Goal: Transaction & Acquisition: Purchase product/service

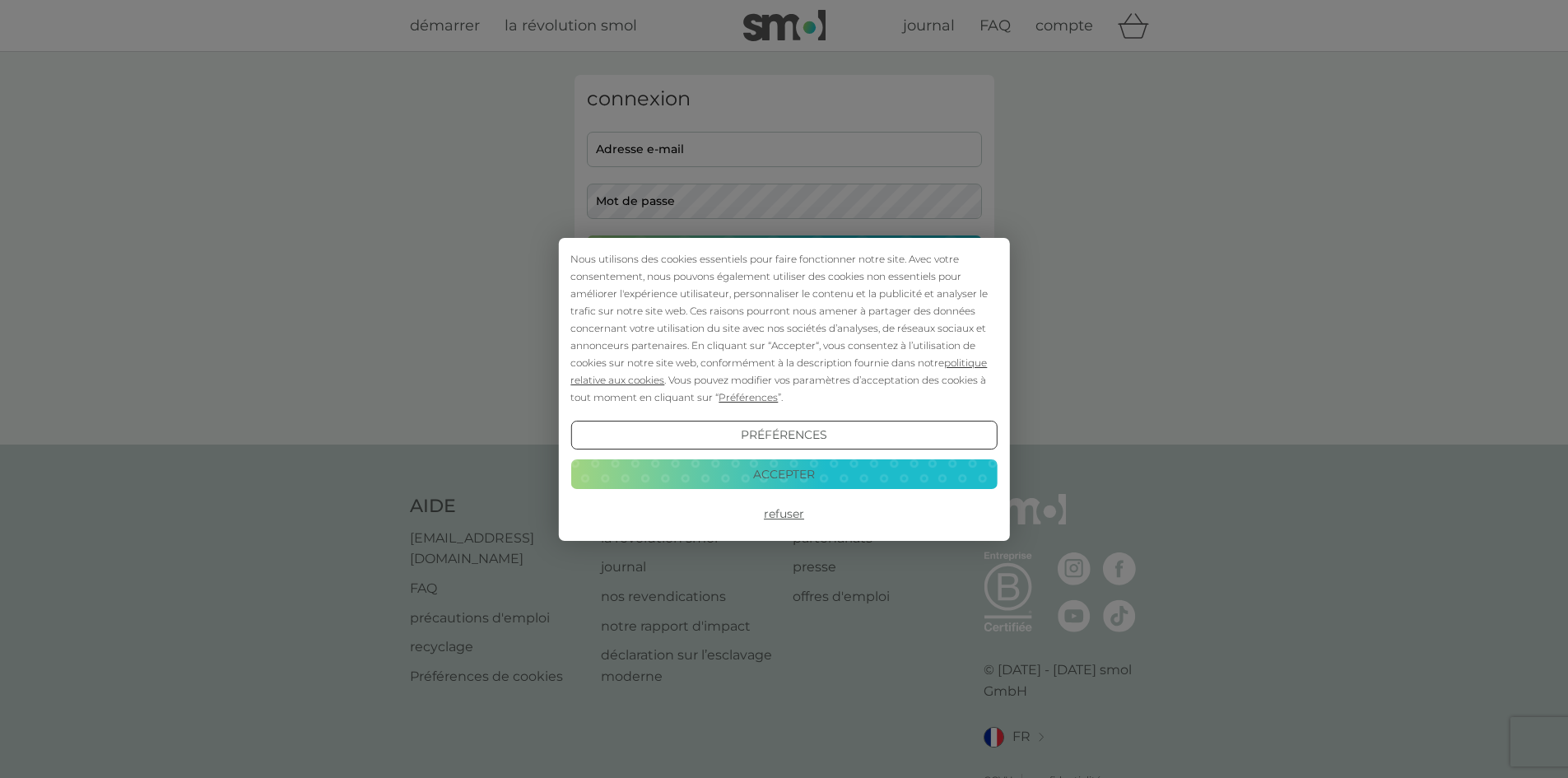
click at [791, 467] on button "Accepter" at bounding box center [783, 473] width 426 height 29
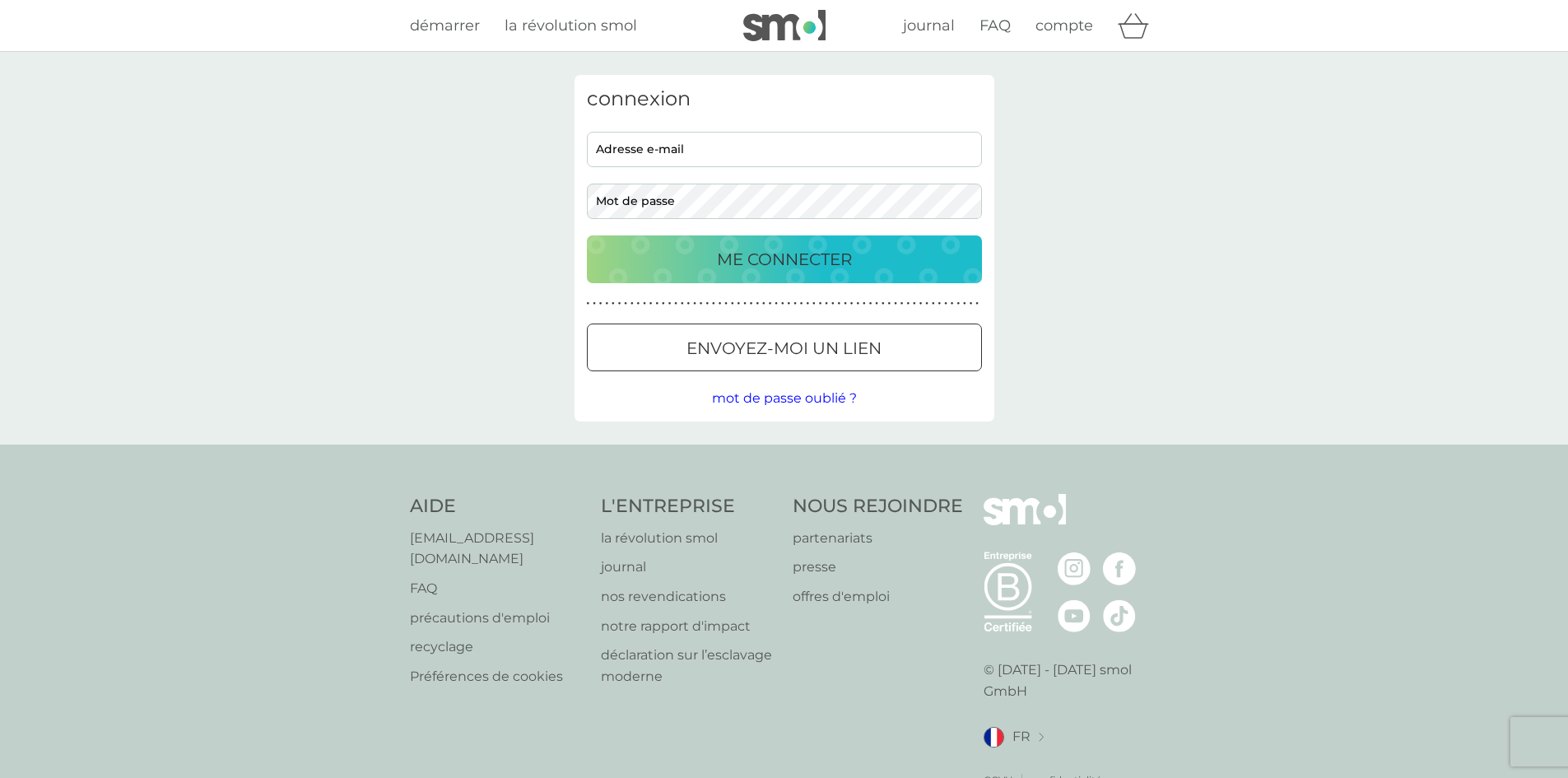
click at [693, 159] on input "adresse e-mail" at bounding box center [784, 149] width 395 height 36
type input "[EMAIL_ADDRESS][PERSON_NAME][DOMAIN_NAME]"
click at [587, 235] on button "ME CONNECTER" at bounding box center [784, 259] width 395 height 48
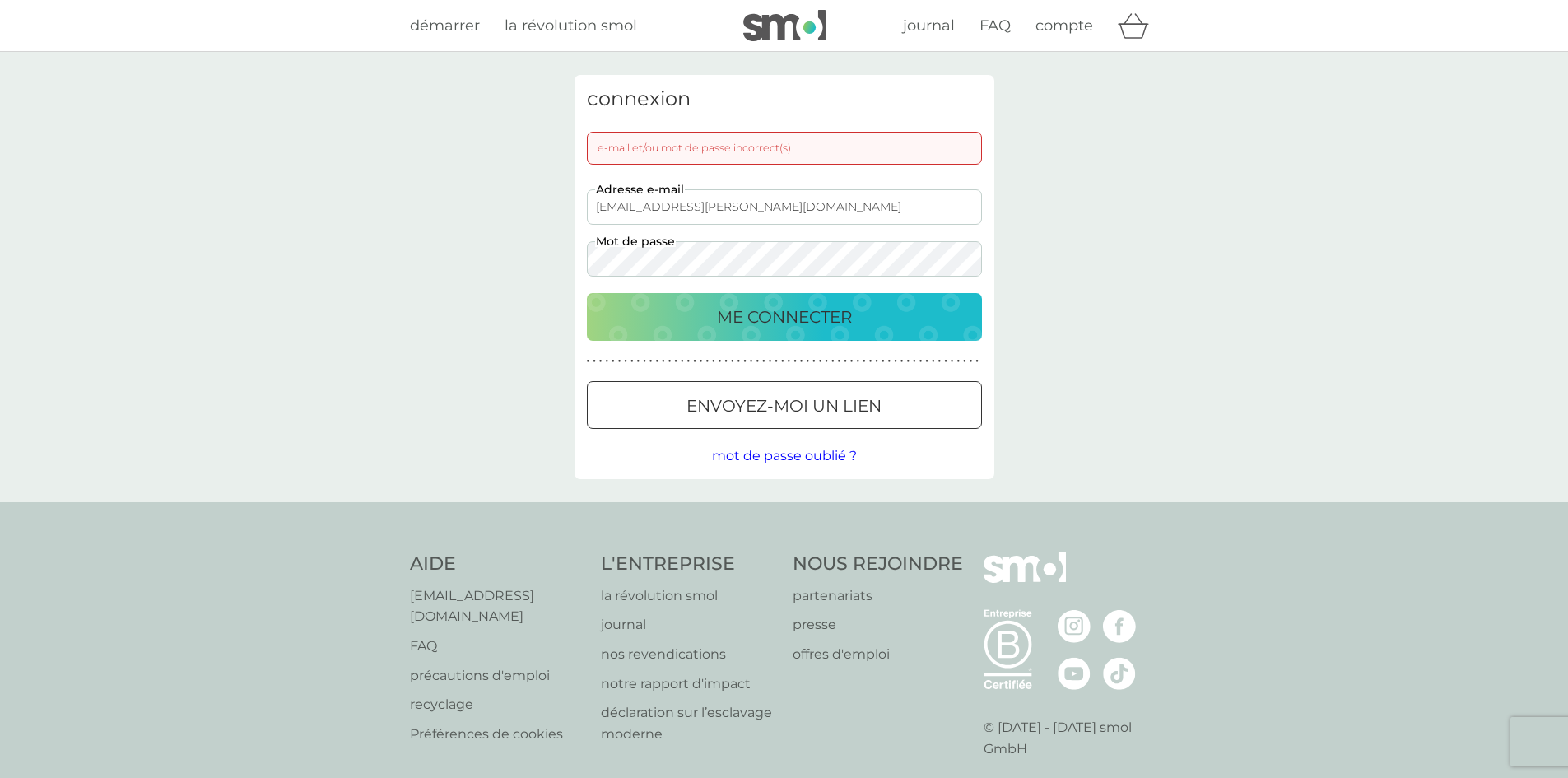
click at [794, 457] on span "mot de passe oublié ?" at bounding box center [784, 456] width 145 height 16
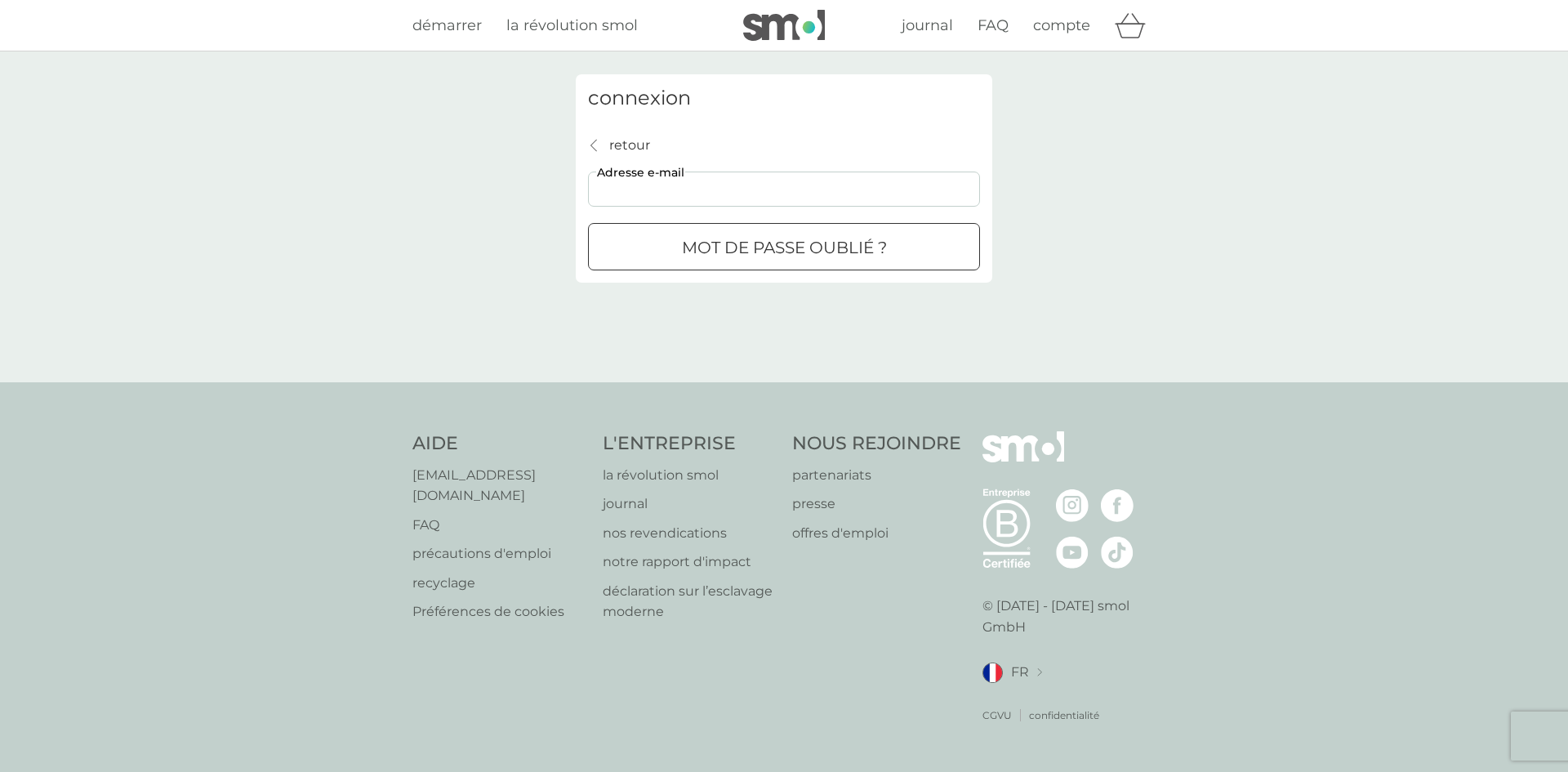
click at [729, 190] on input "adresse e-mail" at bounding box center [783, 189] width 392 height 35
type input "coralie.Lucas@ymail.com"
click button "mot de passe oublié ?" at bounding box center [783, 247] width 392 height 48
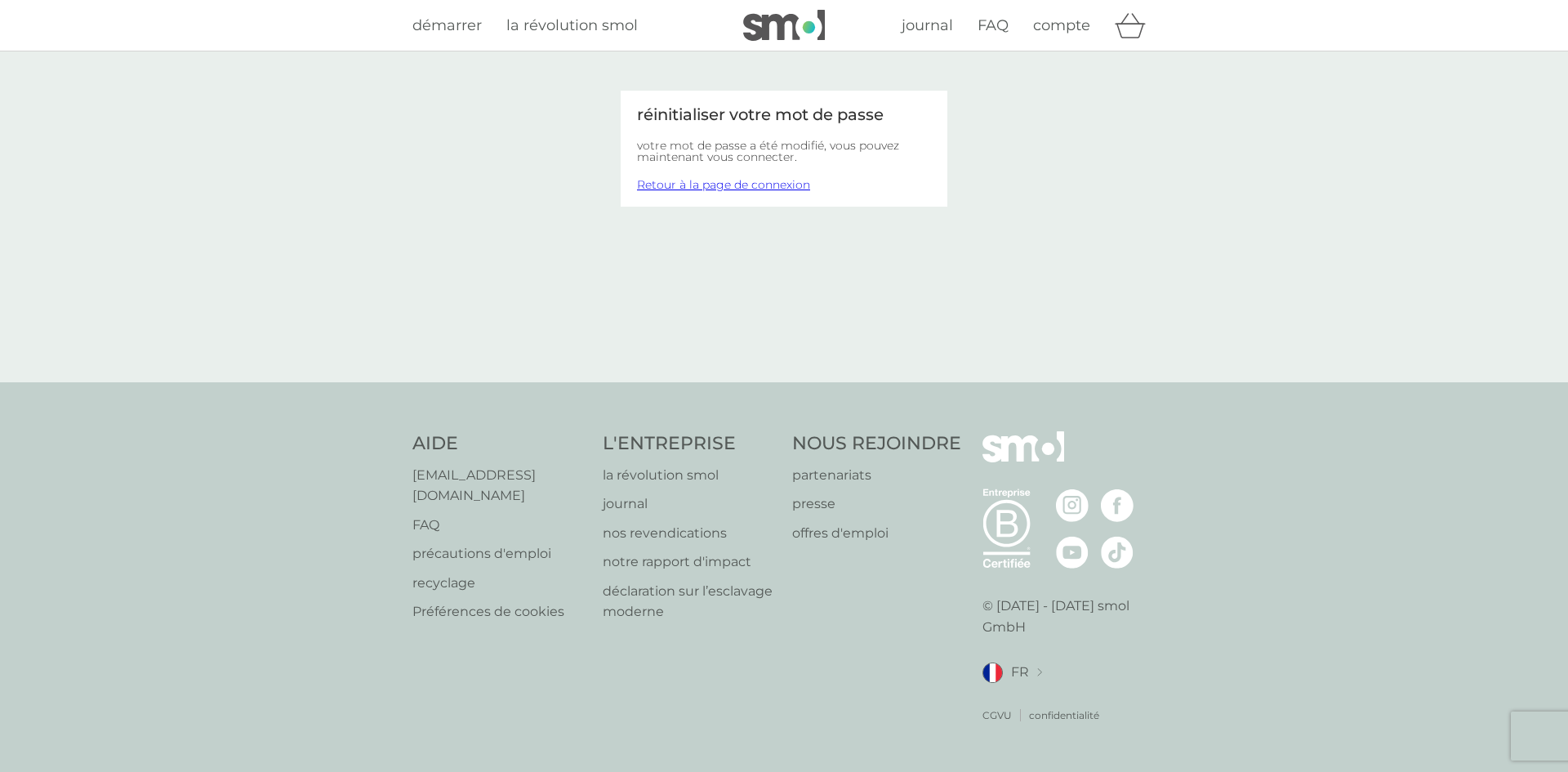
click at [769, 184] on link "Retour à la page de connexion" at bounding box center [723, 184] width 173 height 15
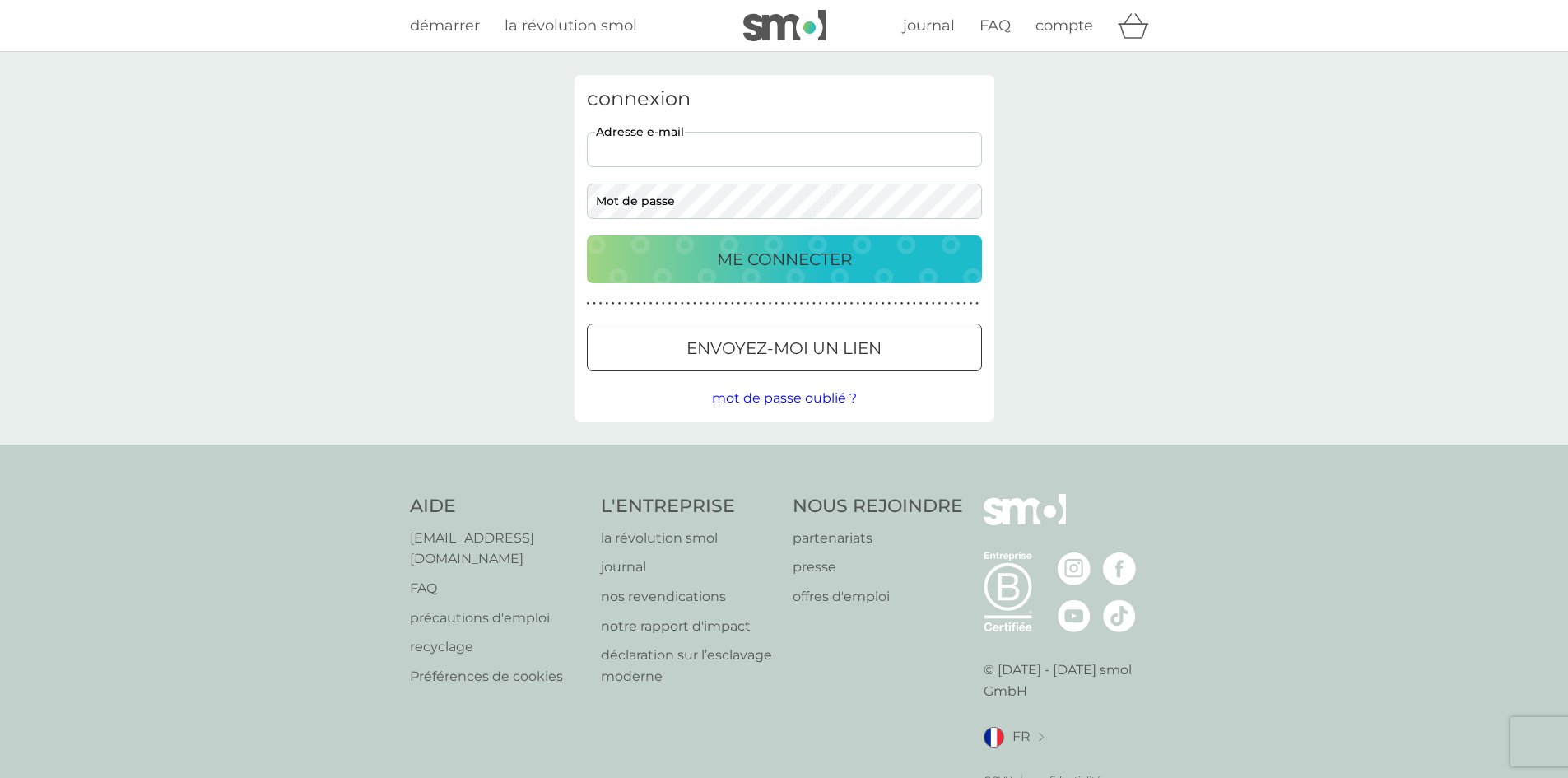
click at [756, 160] on input "adresse e-mail" at bounding box center [784, 149] width 395 height 36
type input "coralie.lucas@ymail.com"
click at [587, 235] on button "ME CONNECTER" at bounding box center [784, 259] width 395 height 48
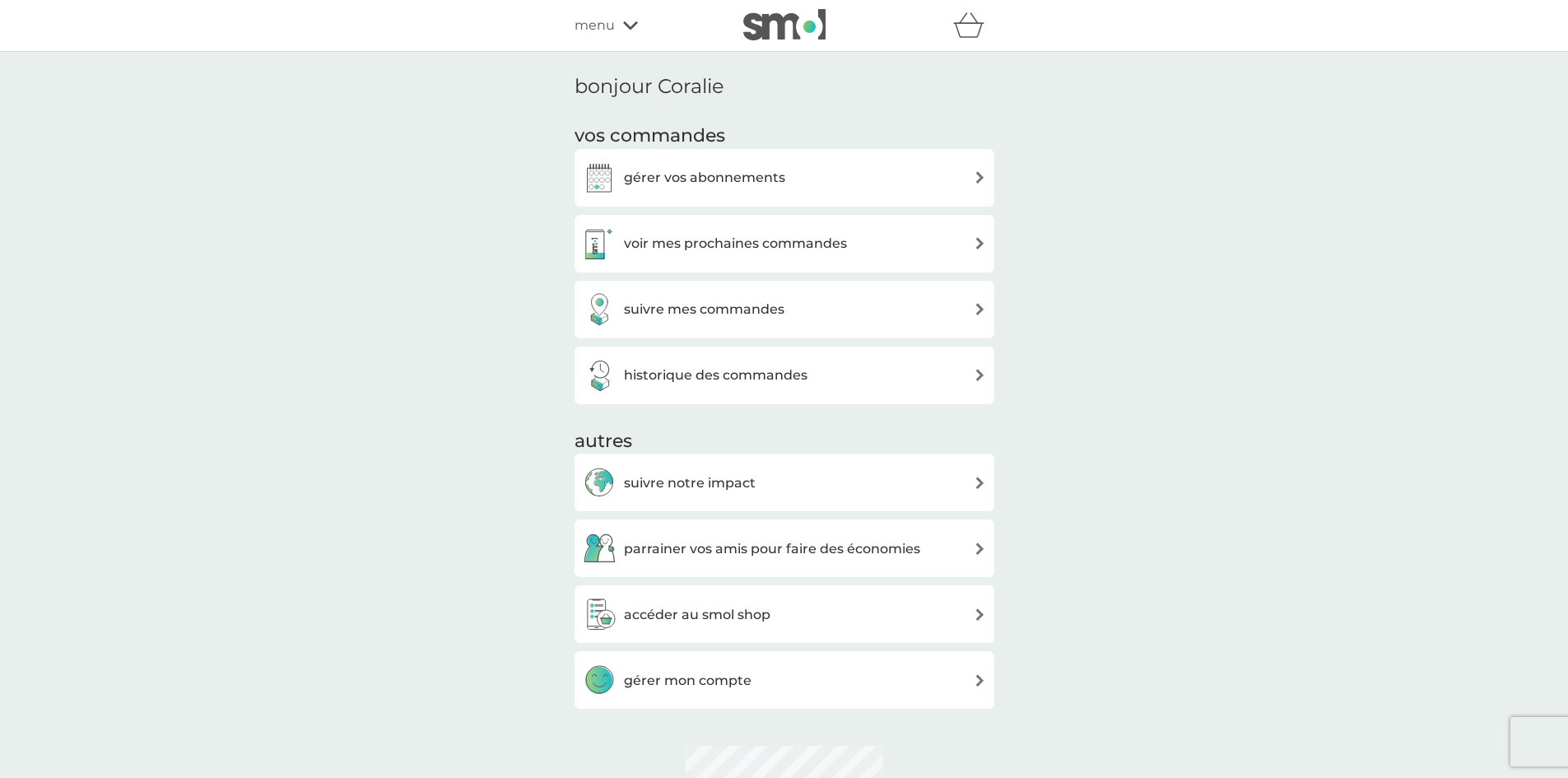
click at [766, 179] on h3 "gérer vos abonnements" at bounding box center [705, 178] width 162 height 21
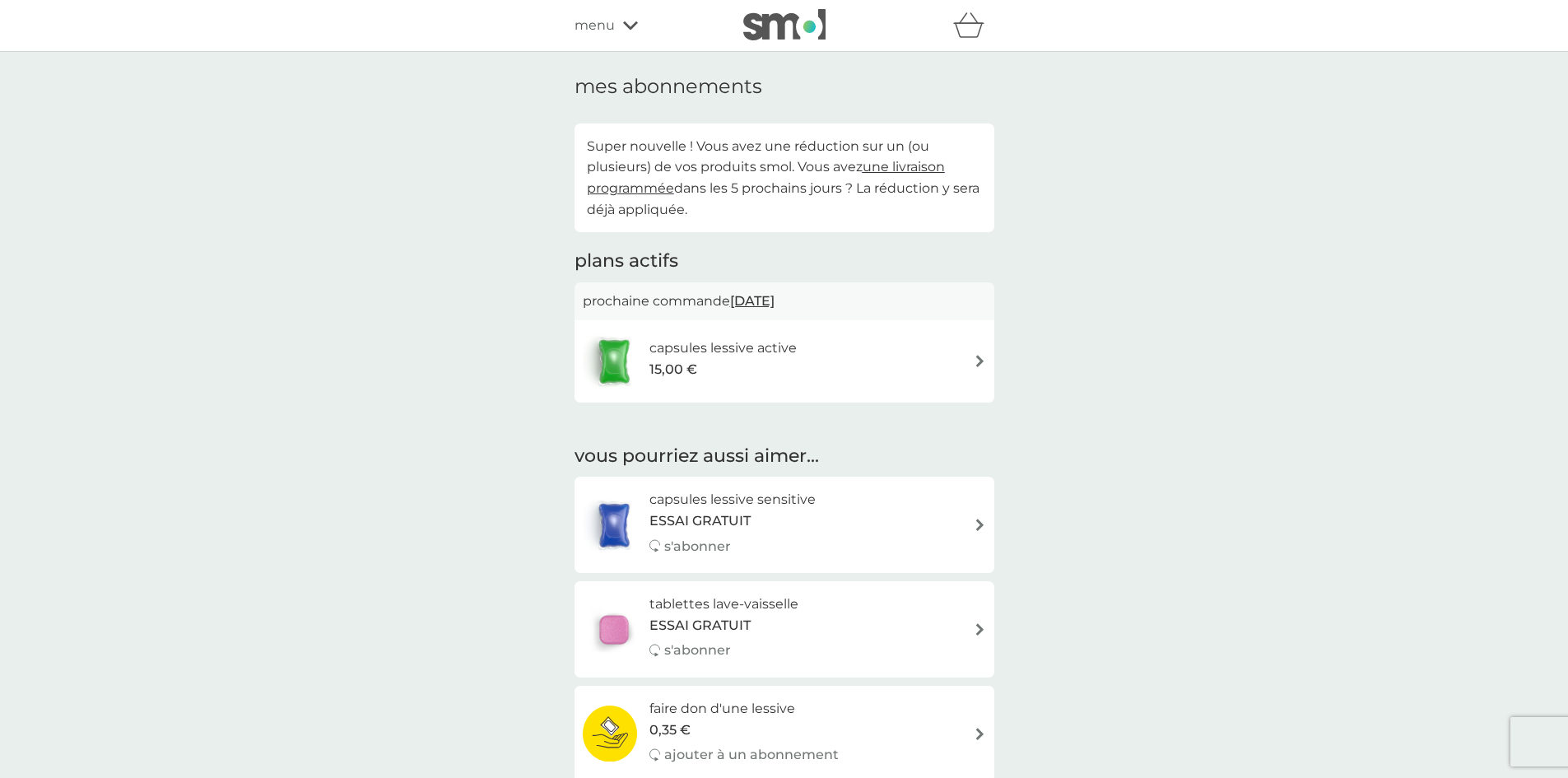
click at [829, 346] on div "capsules lessive active 15,00 €" at bounding box center [784, 361] width 403 height 58
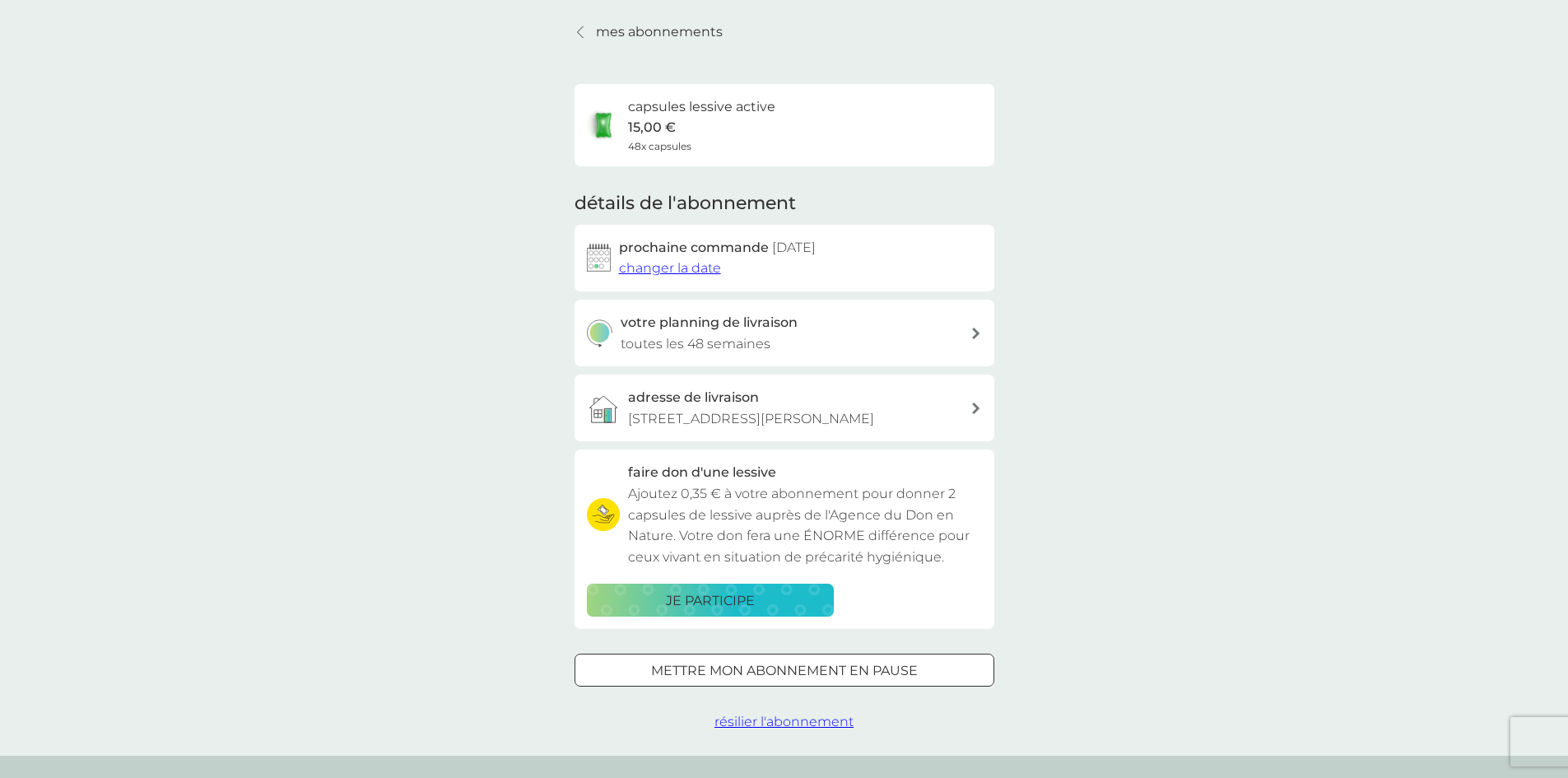
scroll to position [83, 0]
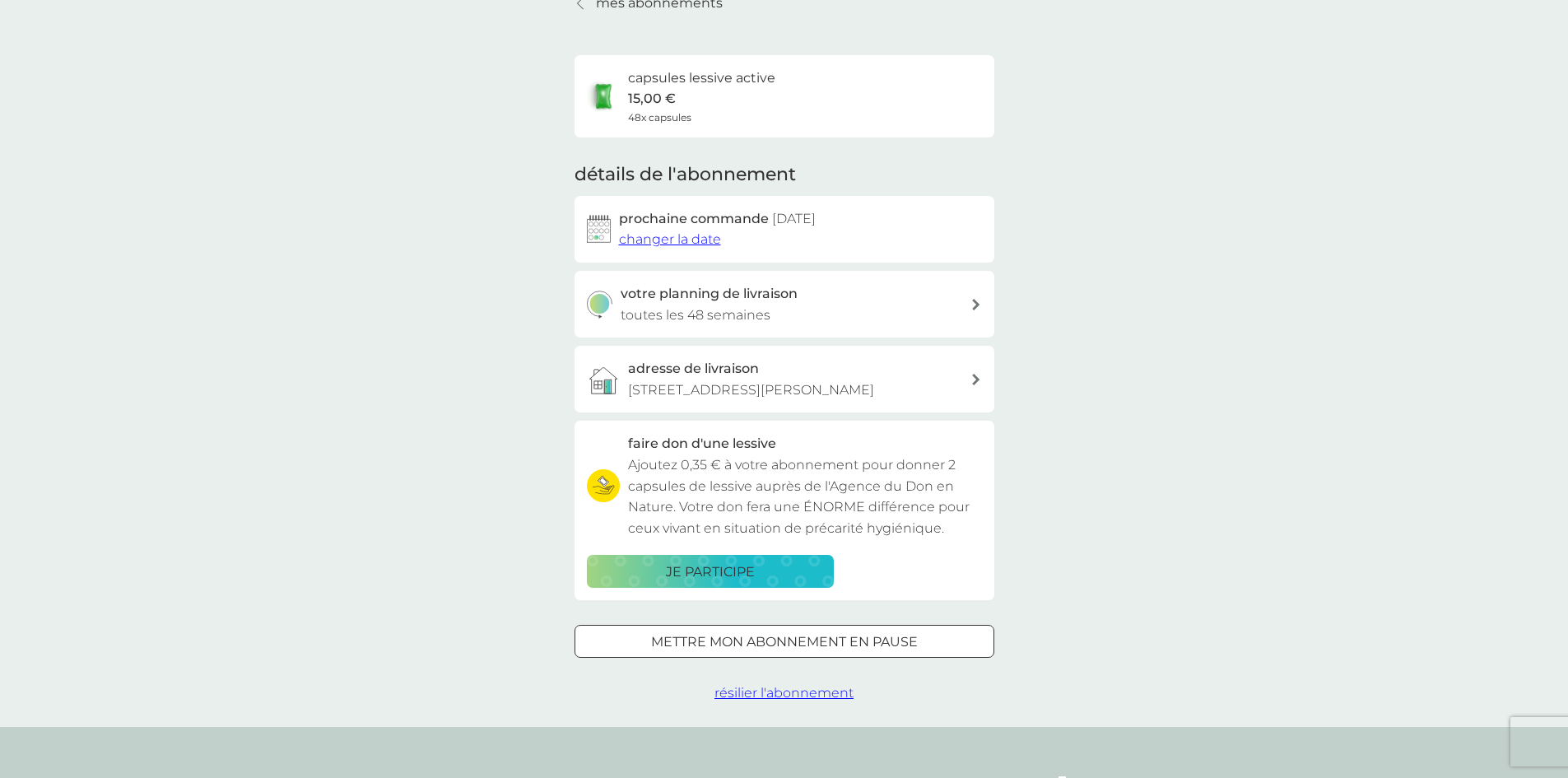
click at [796, 692] on span "résilier l'abonnement" at bounding box center [784, 693] width 139 height 16
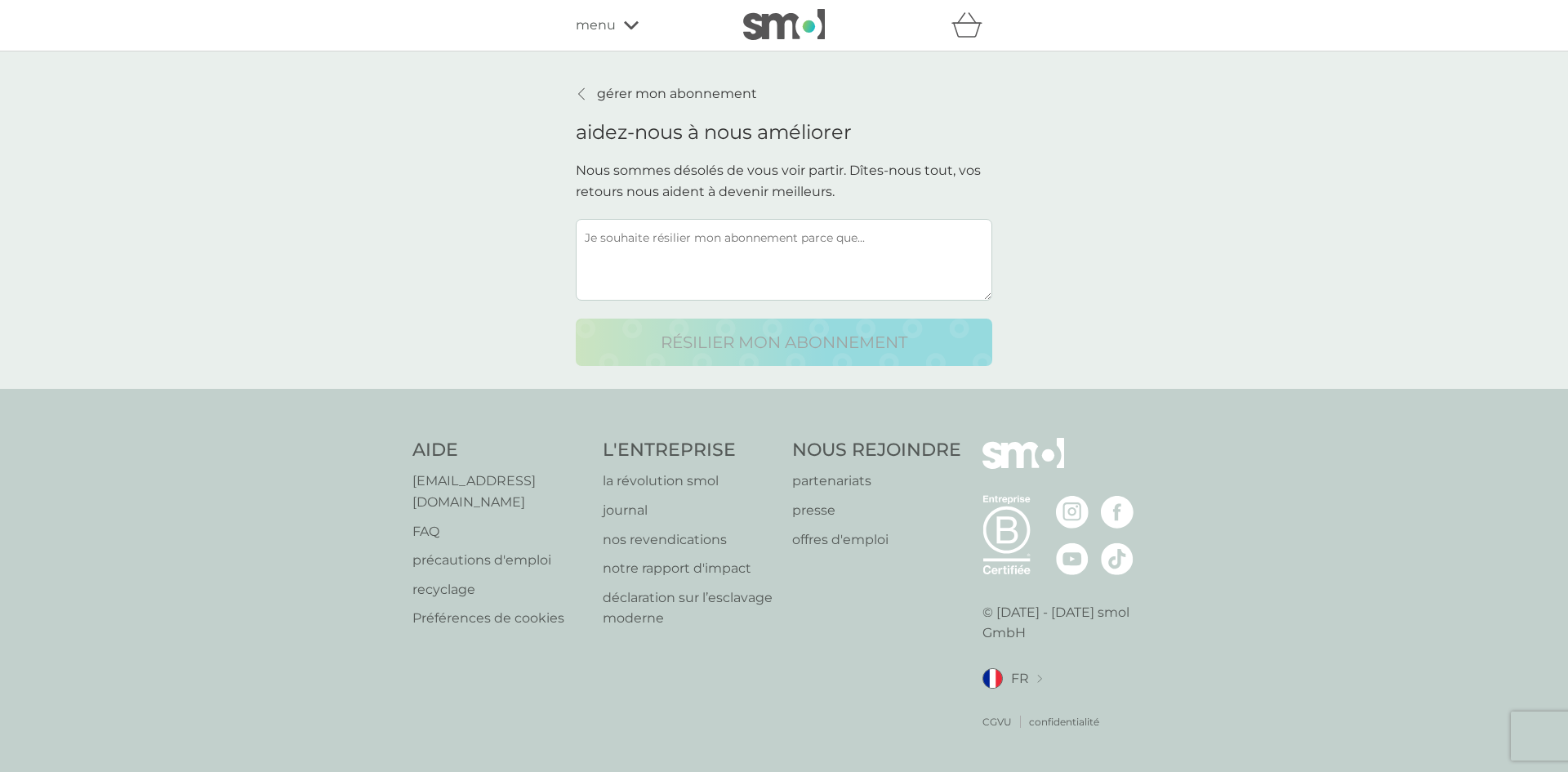
click at [802, 281] on textarea at bounding box center [783, 259] width 417 height 82
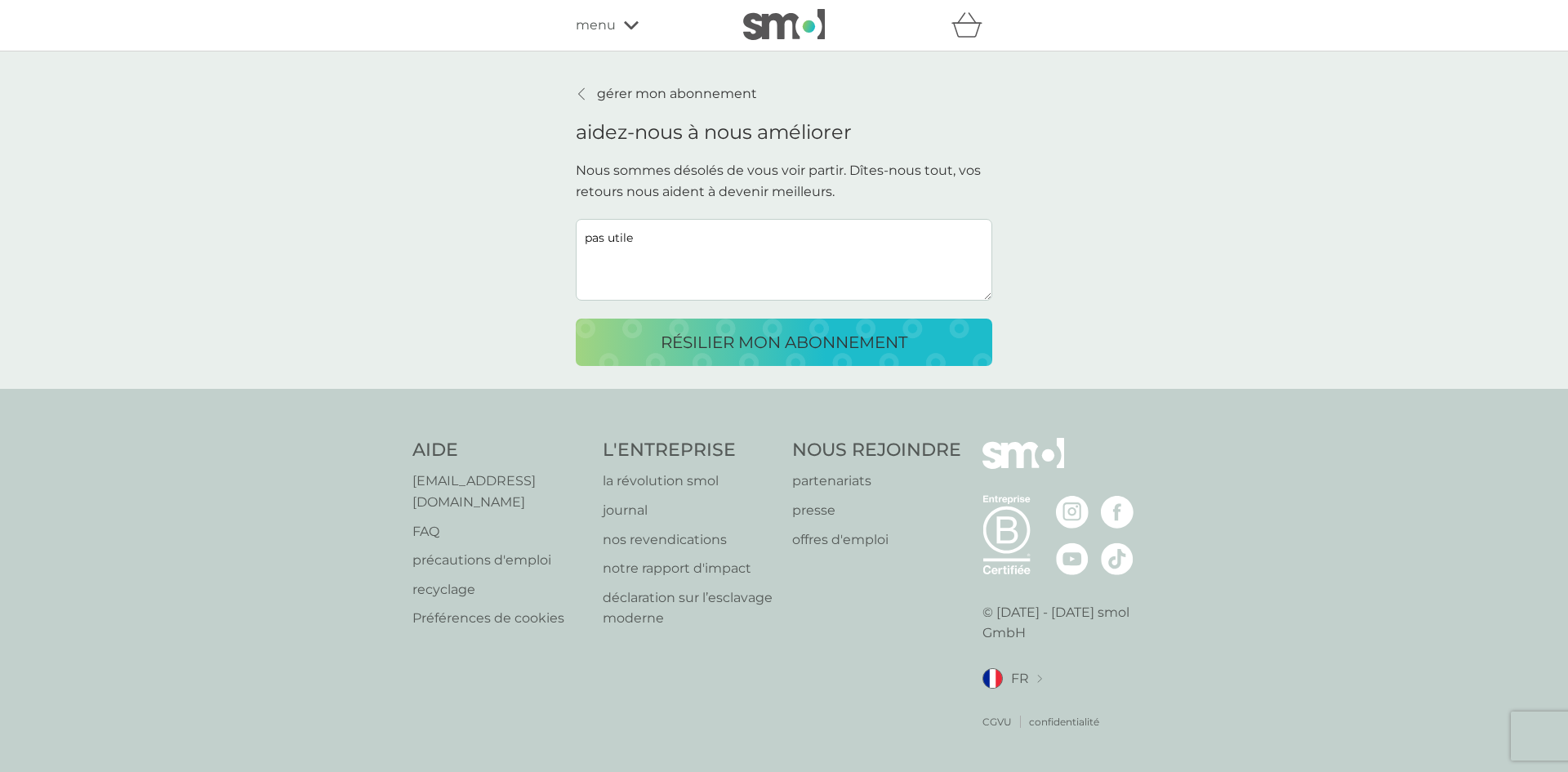
type textarea "pas utile"
click at [802, 341] on p "résilier mon abonnement" at bounding box center [784, 343] width 247 height 26
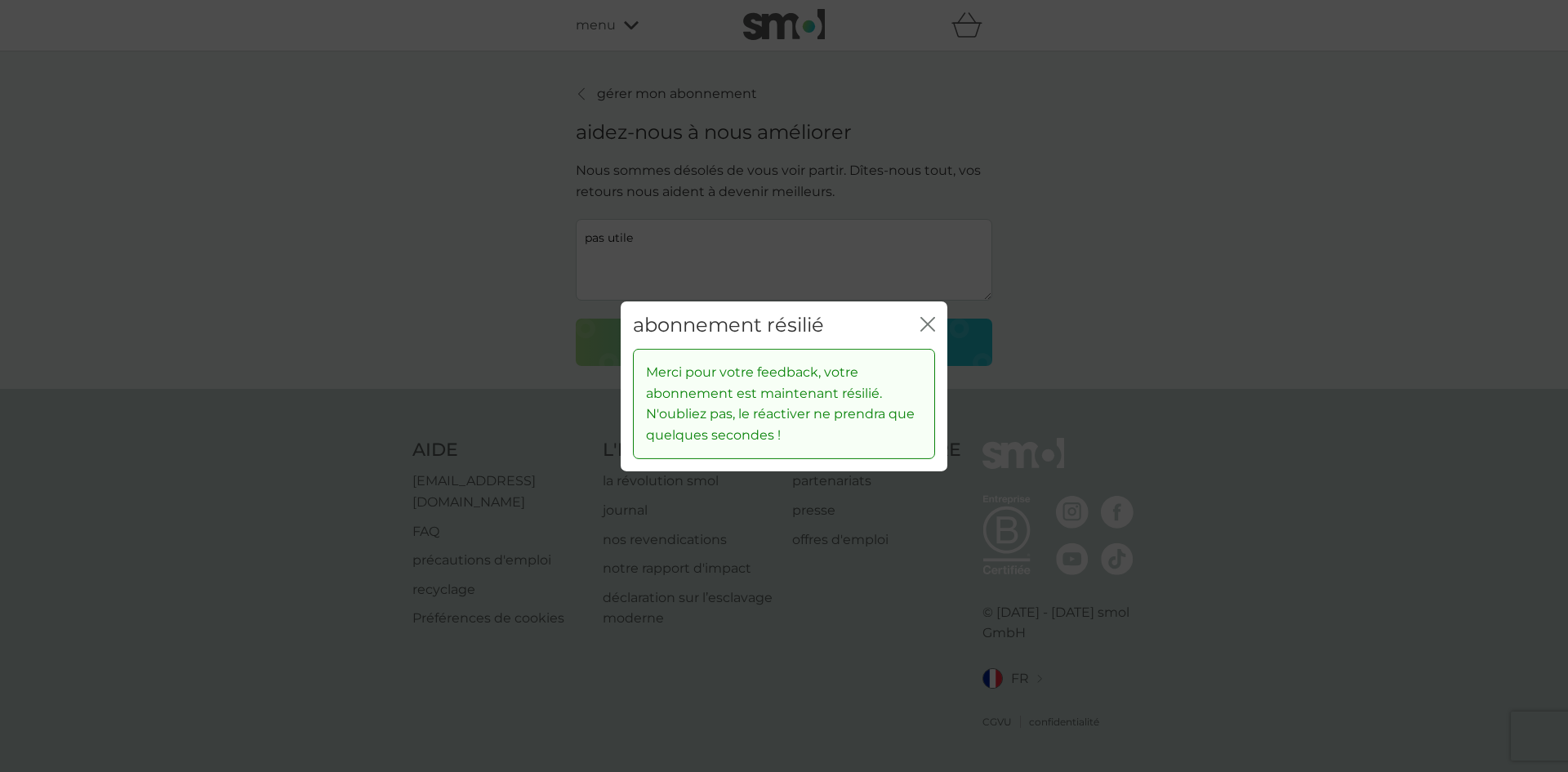
click at [932, 329] on icon "fermer" at bounding box center [930, 323] width 6 height 13
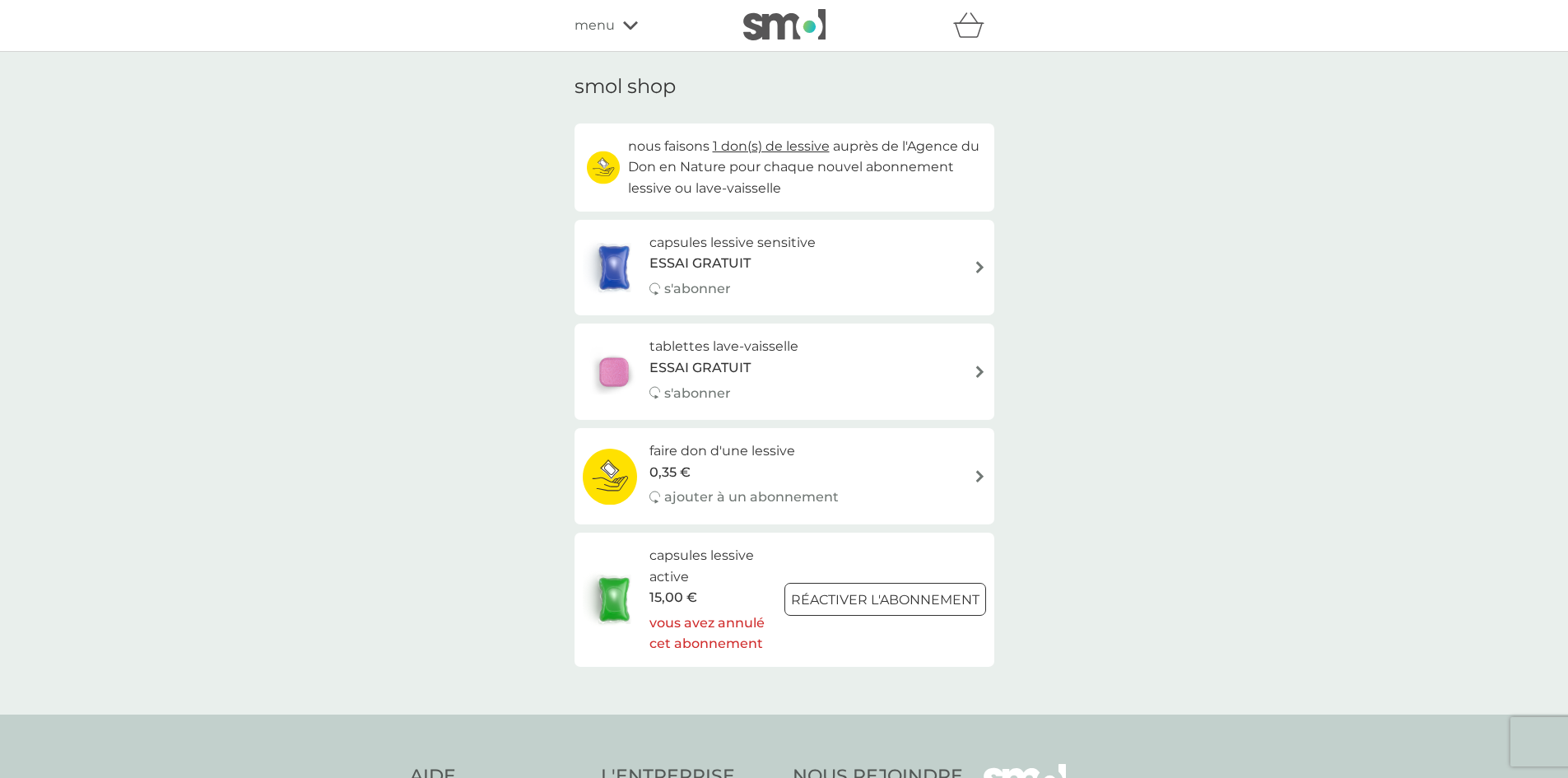
click at [882, 258] on div "capsules lessive sensitive ESSAI GRATUIT s'abonner" at bounding box center [784, 267] width 403 height 72
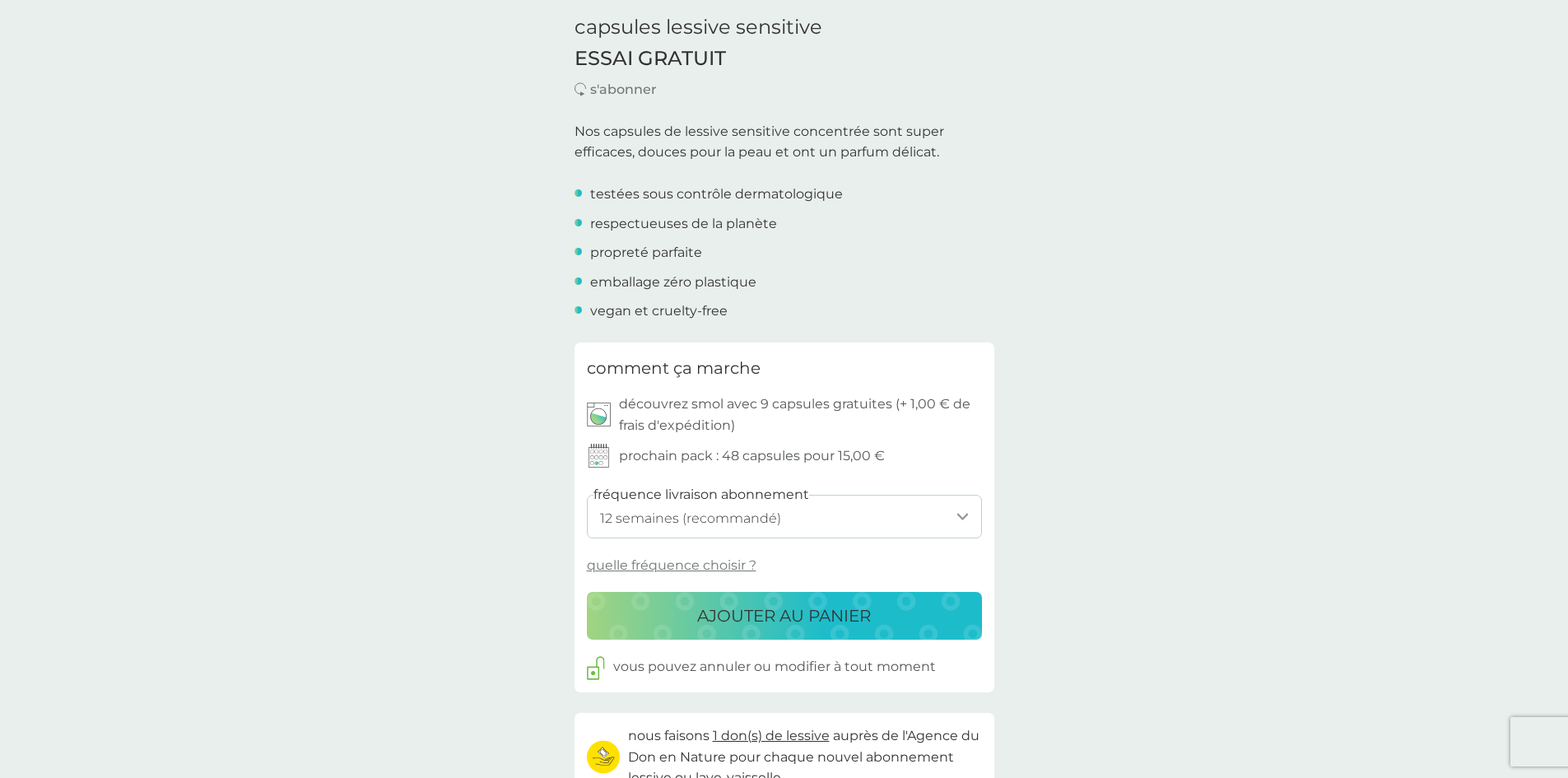
scroll to position [494, 0]
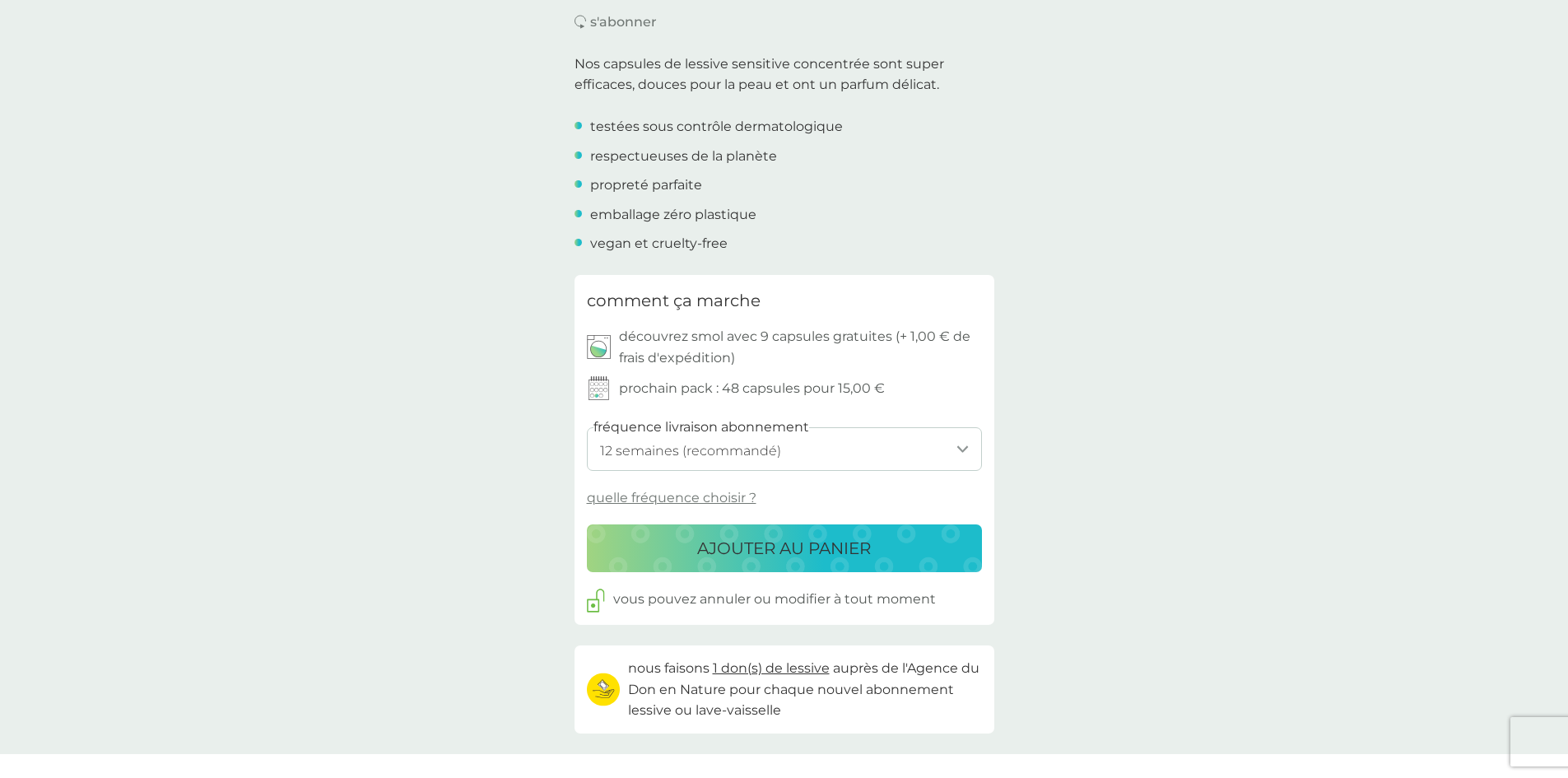
click at [908, 449] on select "1 semaine 2 semaines 3 semaines 4 semaines 5 semaines 6 semaines 7 semaines 8 s…" at bounding box center [784, 449] width 395 height 44
select select "140"
click at [587, 427] on select "1 semaine 2 semaines 3 semaines 4 semaines 5 semaines 6 semaines 7 semaines 8 s…" at bounding box center [784, 449] width 395 height 44
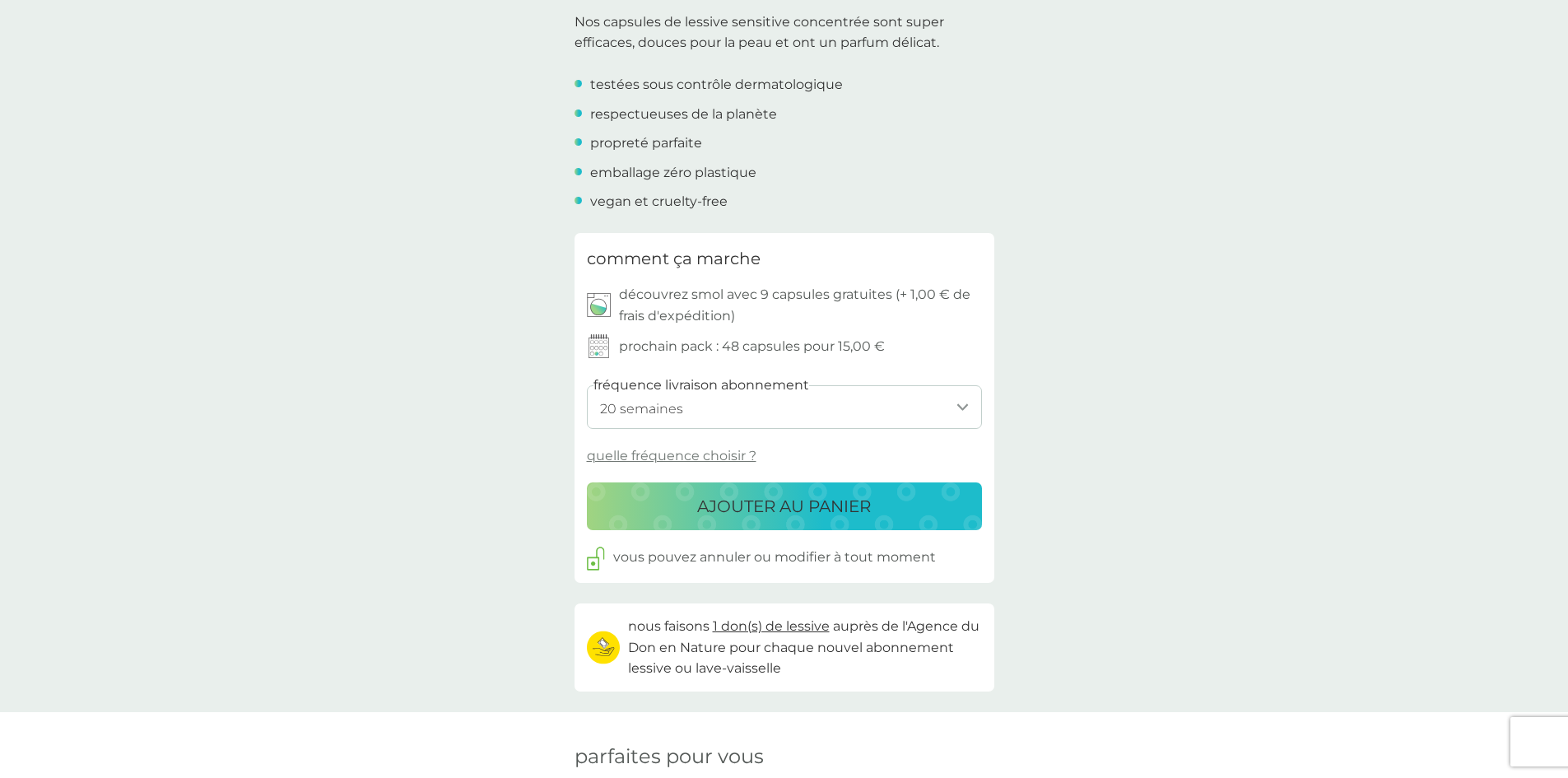
scroll to position [576, 0]
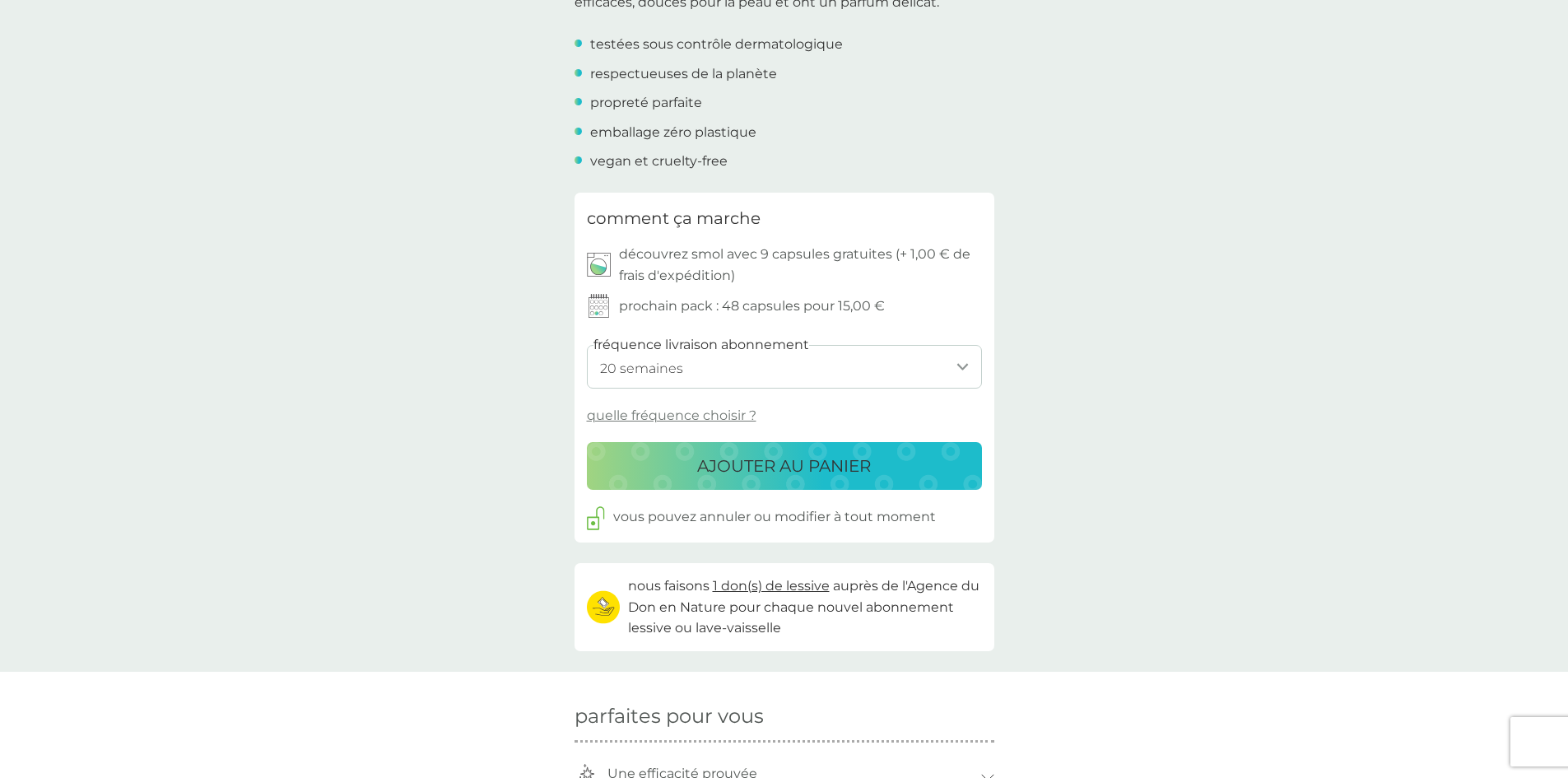
click at [820, 466] on p "AJOUTER AU PANIER" at bounding box center [784, 466] width 174 height 27
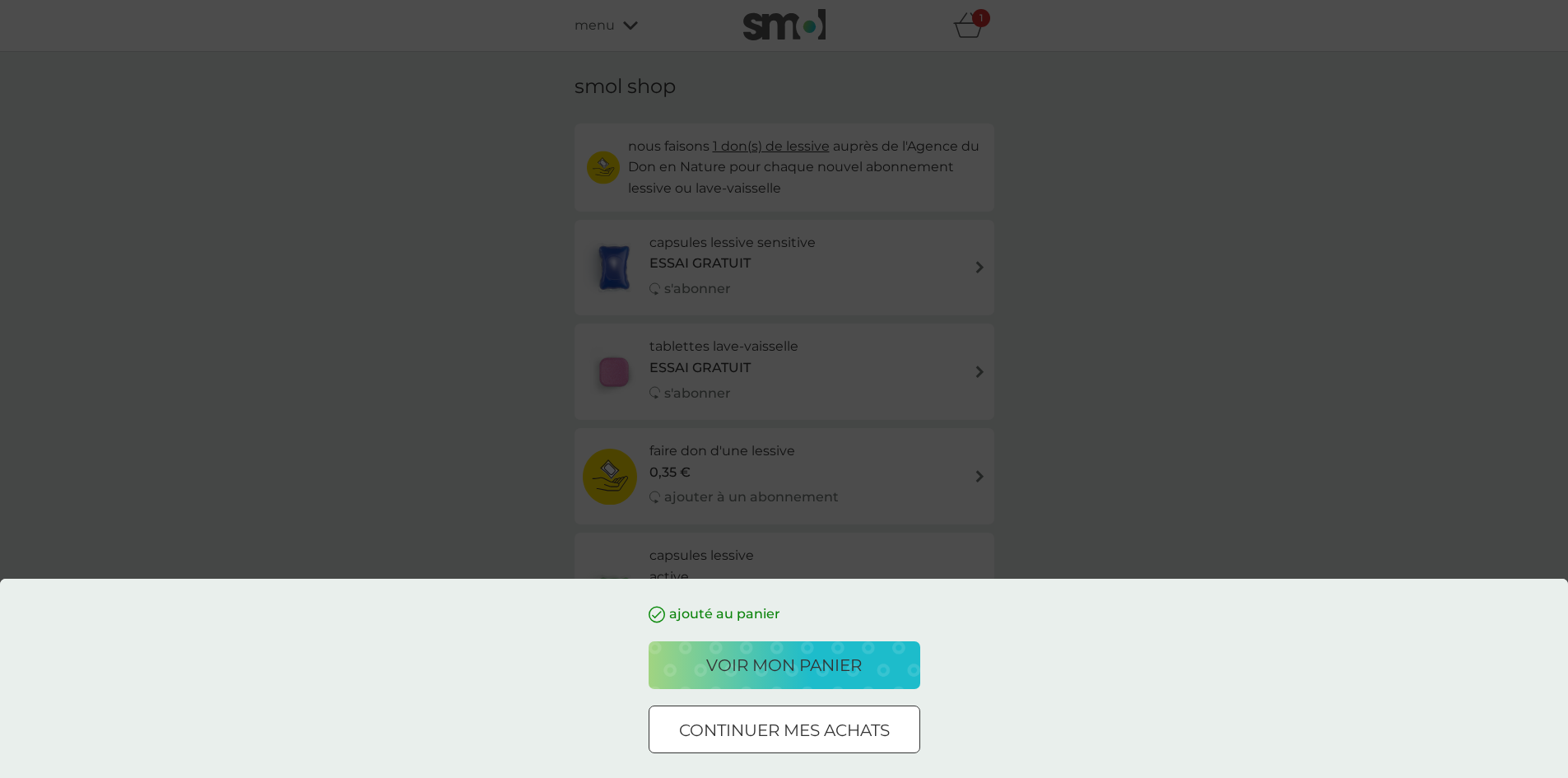
click at [823, 670] on p "voir mon panier" at bounding box center [783, 665] width 155 height 27
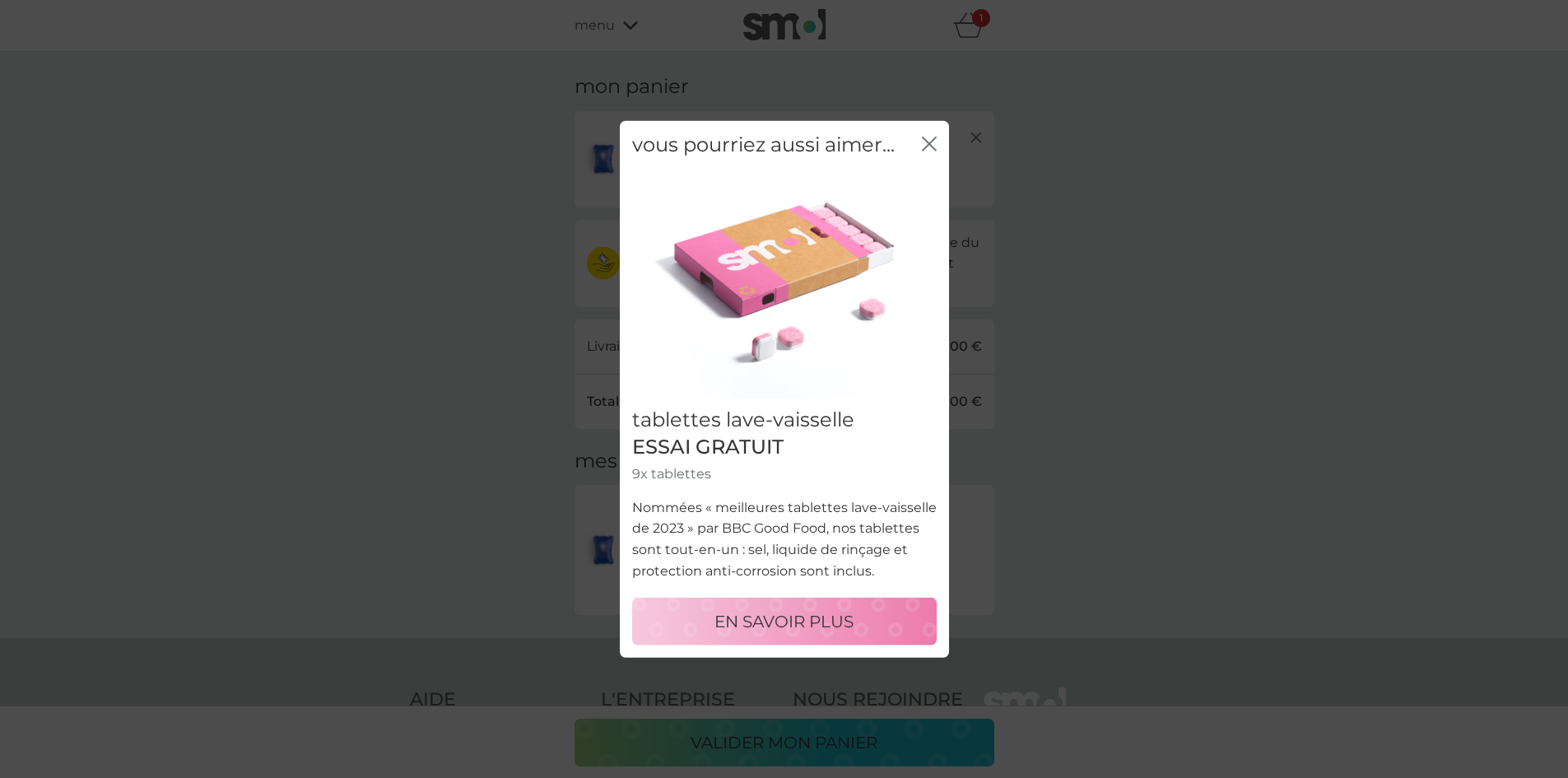
drag, startPoint x: 924, startPoint y: 140, endPoint x: 929, endPoint y: 103, distance: 37.3
click at [924, 140] on icon "fermer" at bounding box center [925, 143] width 6 height 13
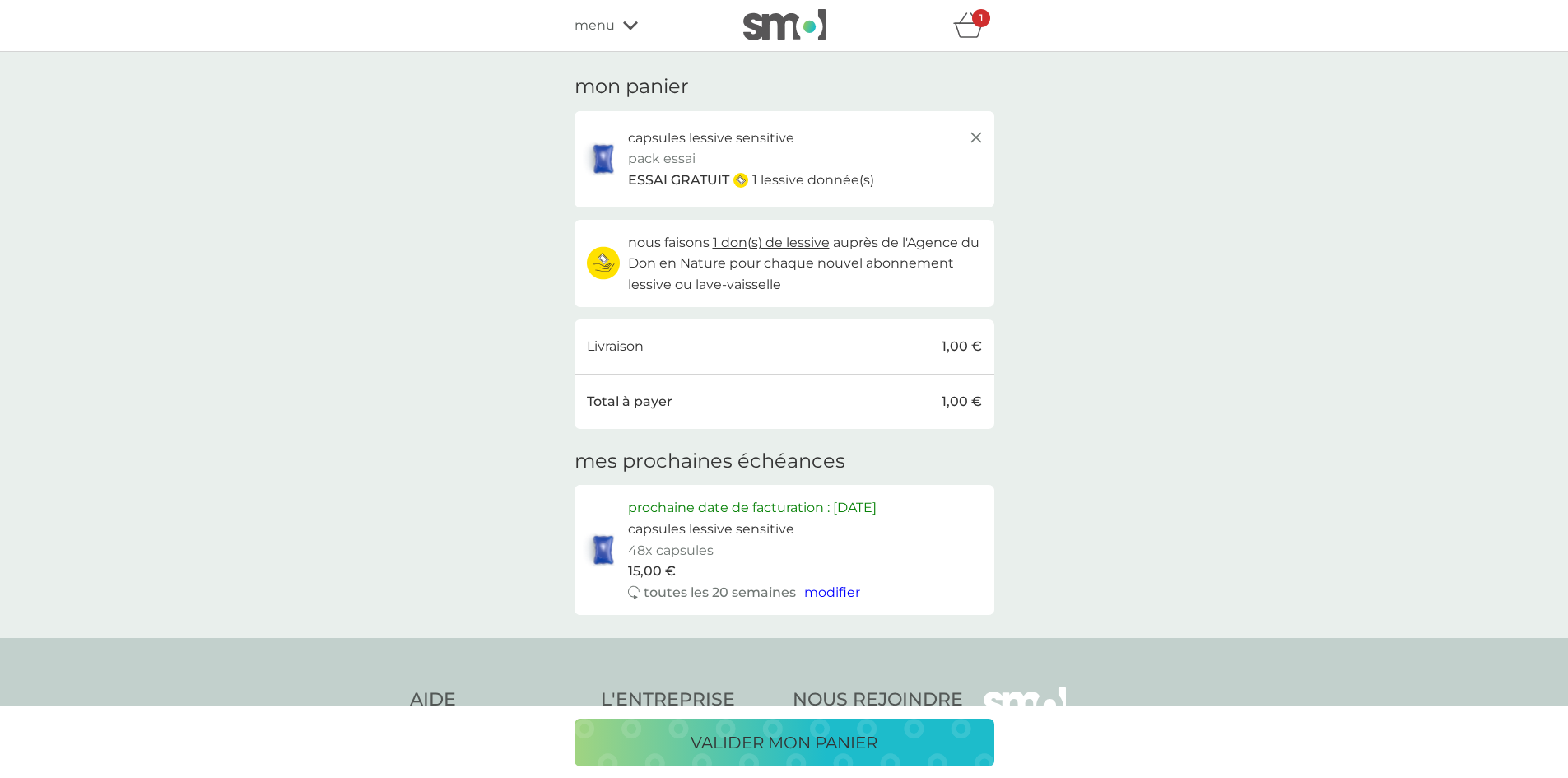
click at [963, 18] on icon "panier" at bounding box center [968, 25] width 31 height 26
click at [844, 590] on span "modifier" at bounding box center [832, 592] width 56 height 16
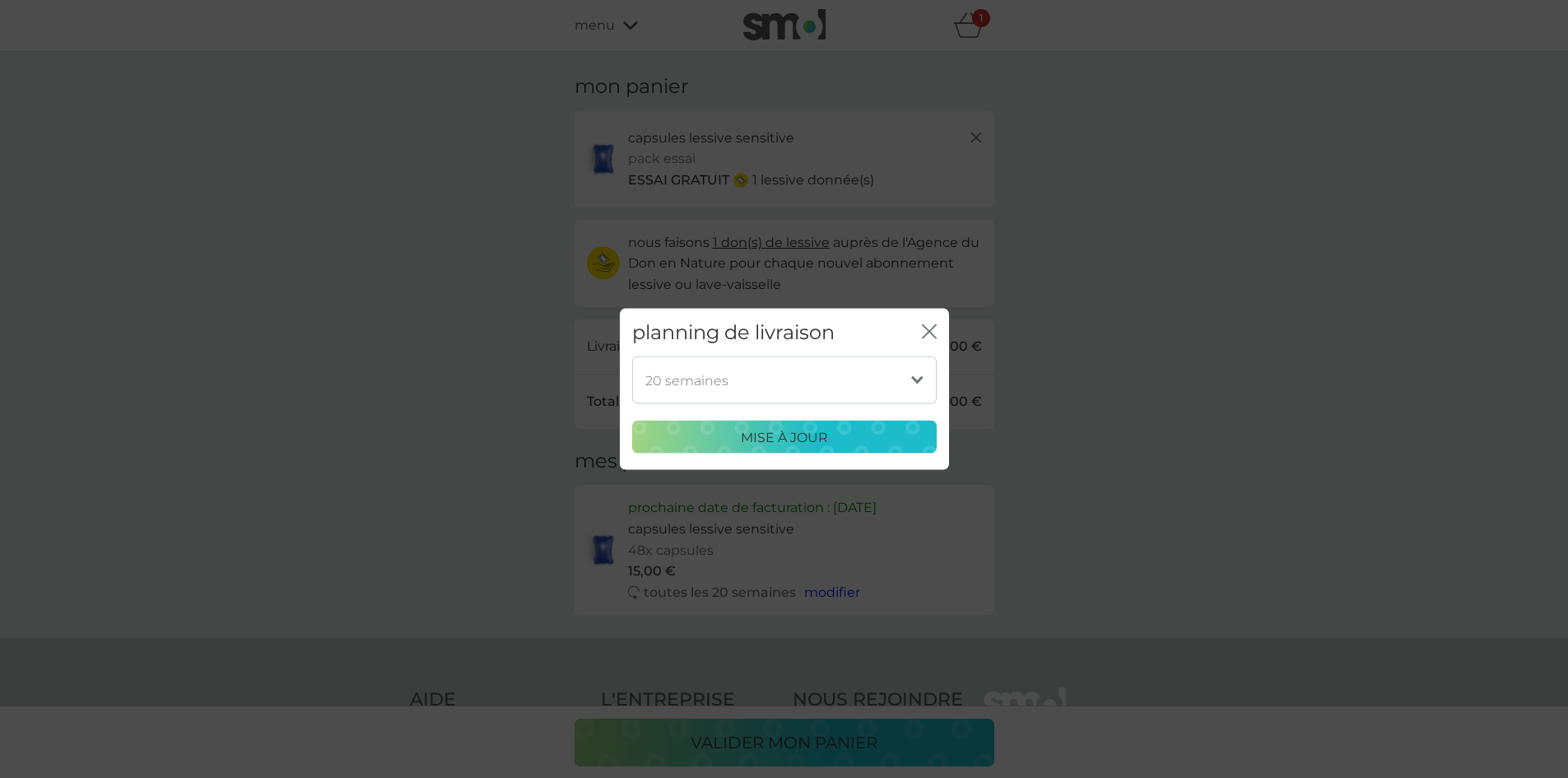
click at [843, 380] on select "1 semaine 2 semaines 3 semaines 4 semaines 5 semaines 6 semaines 7 semaines 8 s…" at bounding box center [784, 380] width 305 height 48
select select "238"
click at [632, 356] on select "1 semaine 2 semaines 3 semaines 4 semaines 5 semaines 6 semaines 7 semaines 8 s…" at bounding box center [784, 380] width 305 height 48
click at [782, 443] on p "mise à jour" at bounding box center [784, 437] width 87 height 21
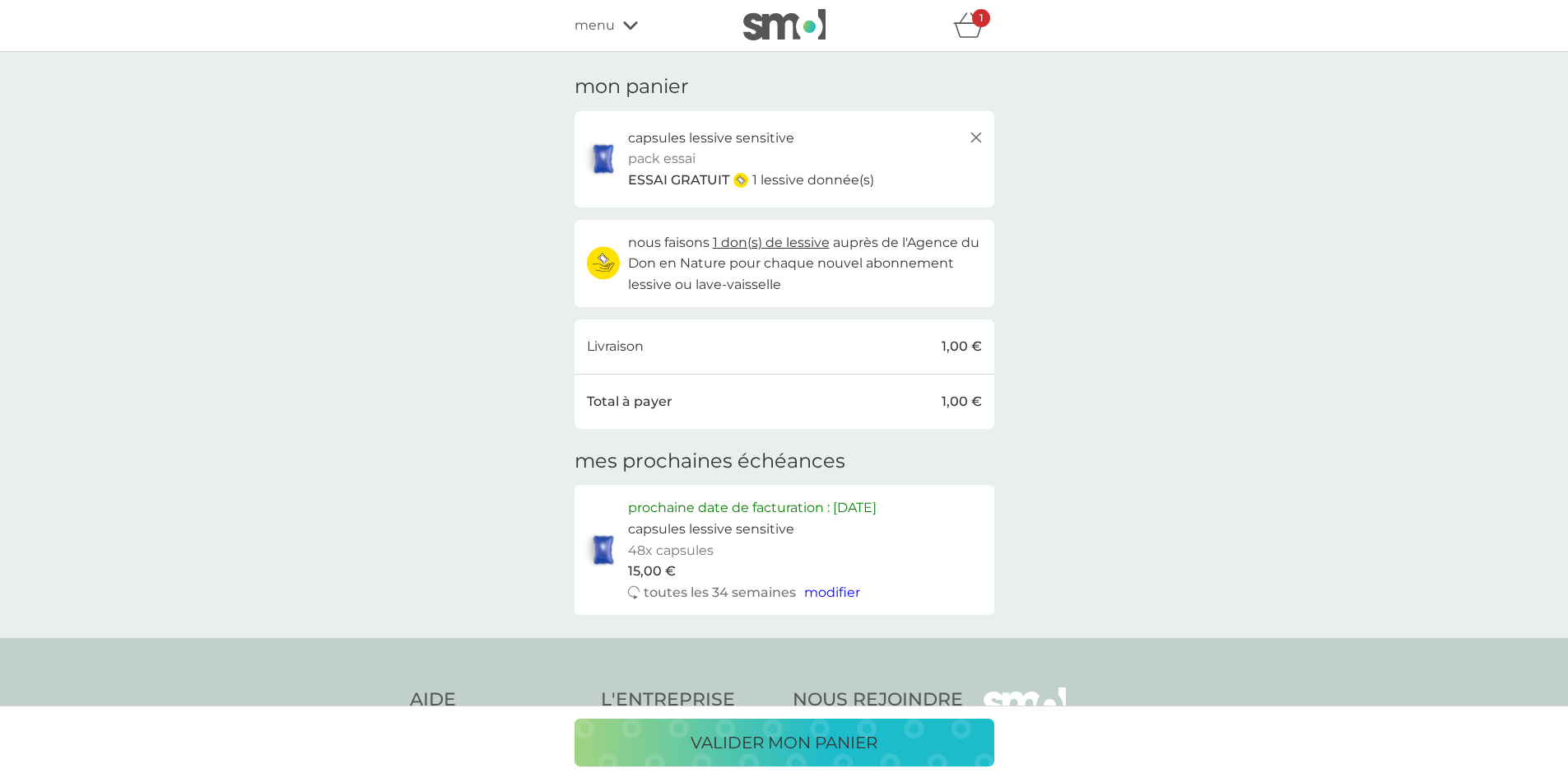
click at [976, 31] on icon "panier" at bounding box center [968, 25] width 31 height 26
click at [828, 742] on p "valider mon panier" at bounding box center [784, 742] width 186 height 27
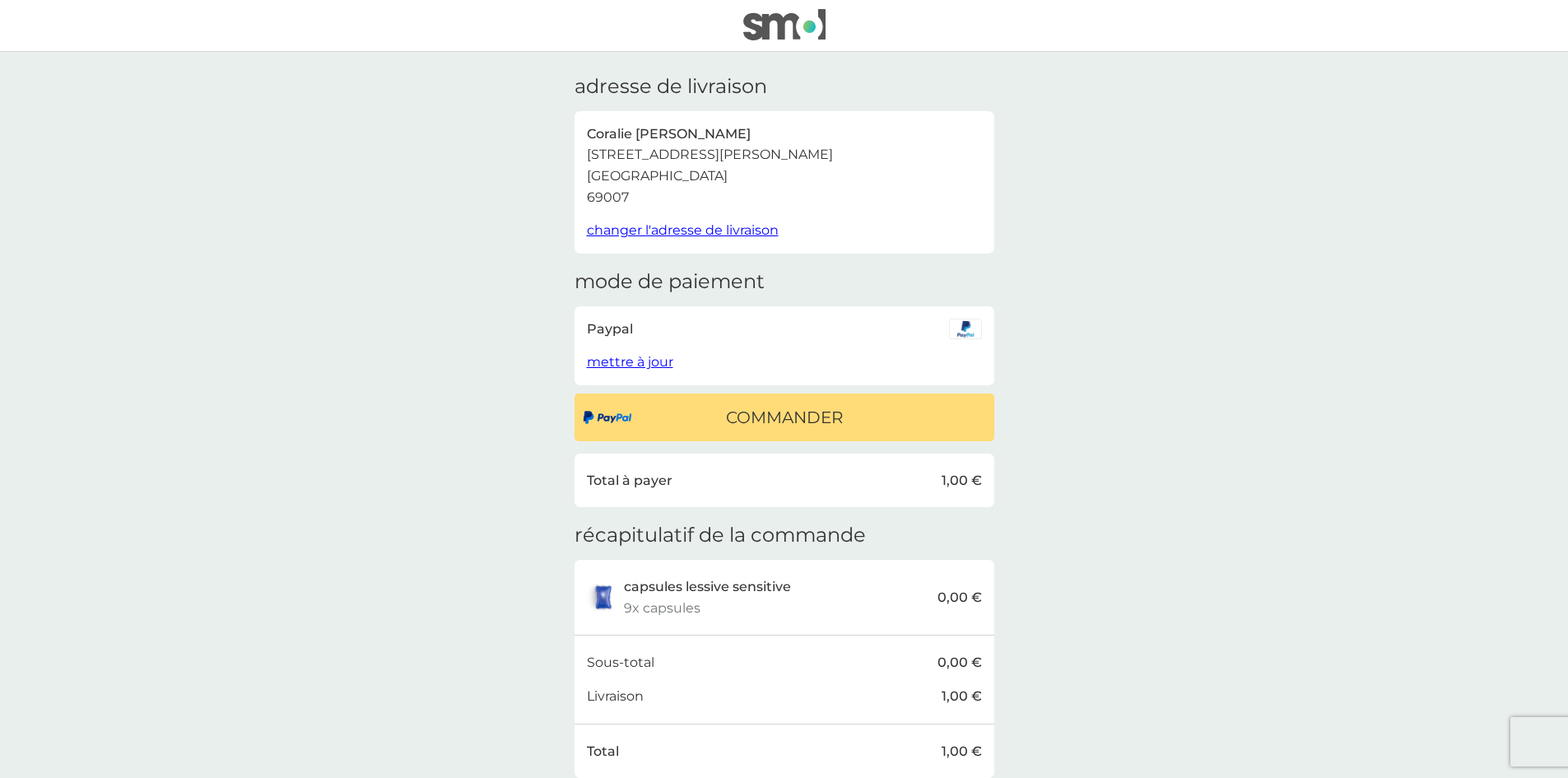
click at [653, 227] on span "changer l'adresse de livraison" at bounding box center [683, 230] width 192 height 16
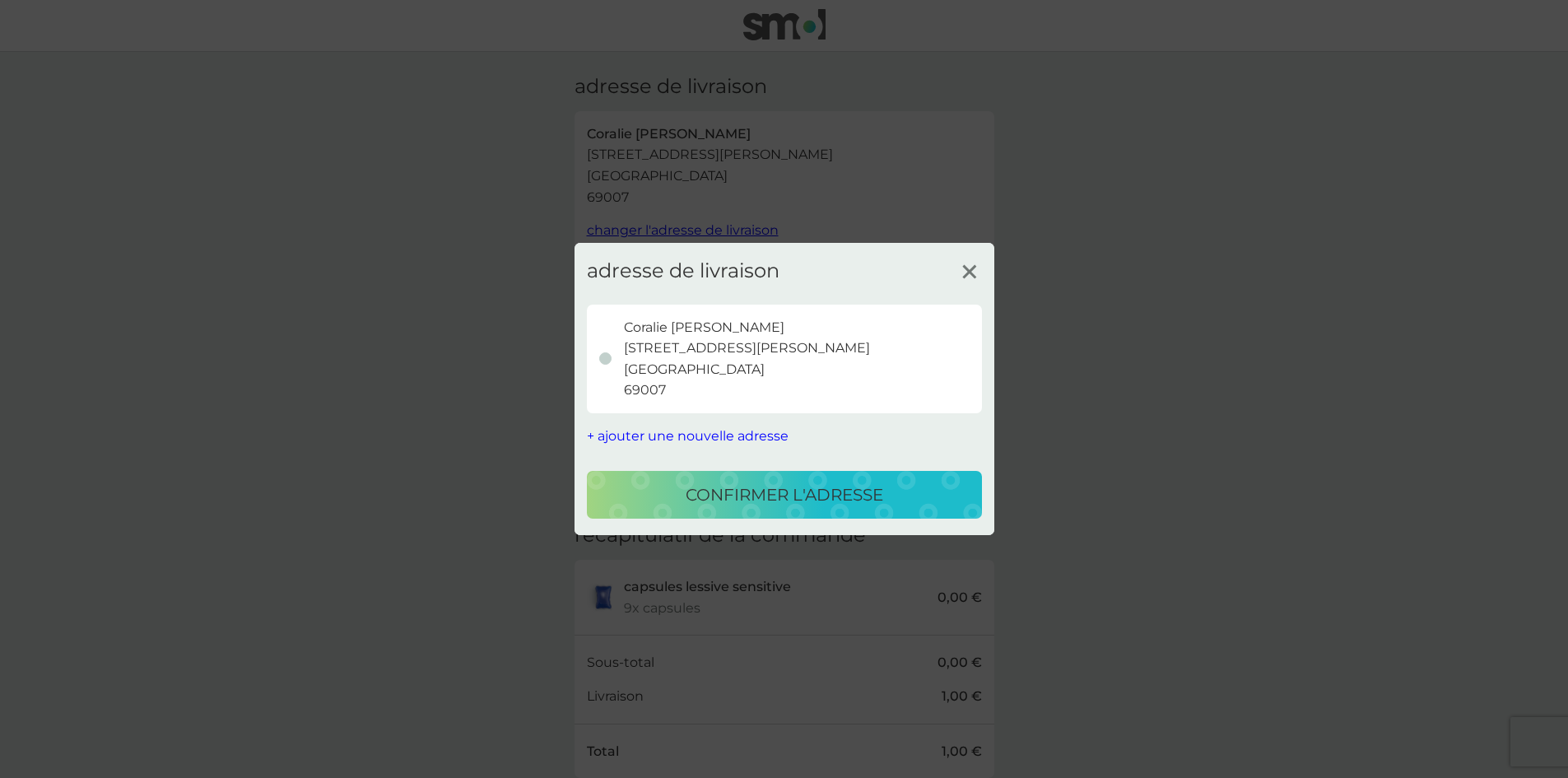
click at [651, 433] on span "+ ajouter une nouvelle adresse" at bounding box center [687, 436] width 202 height 16
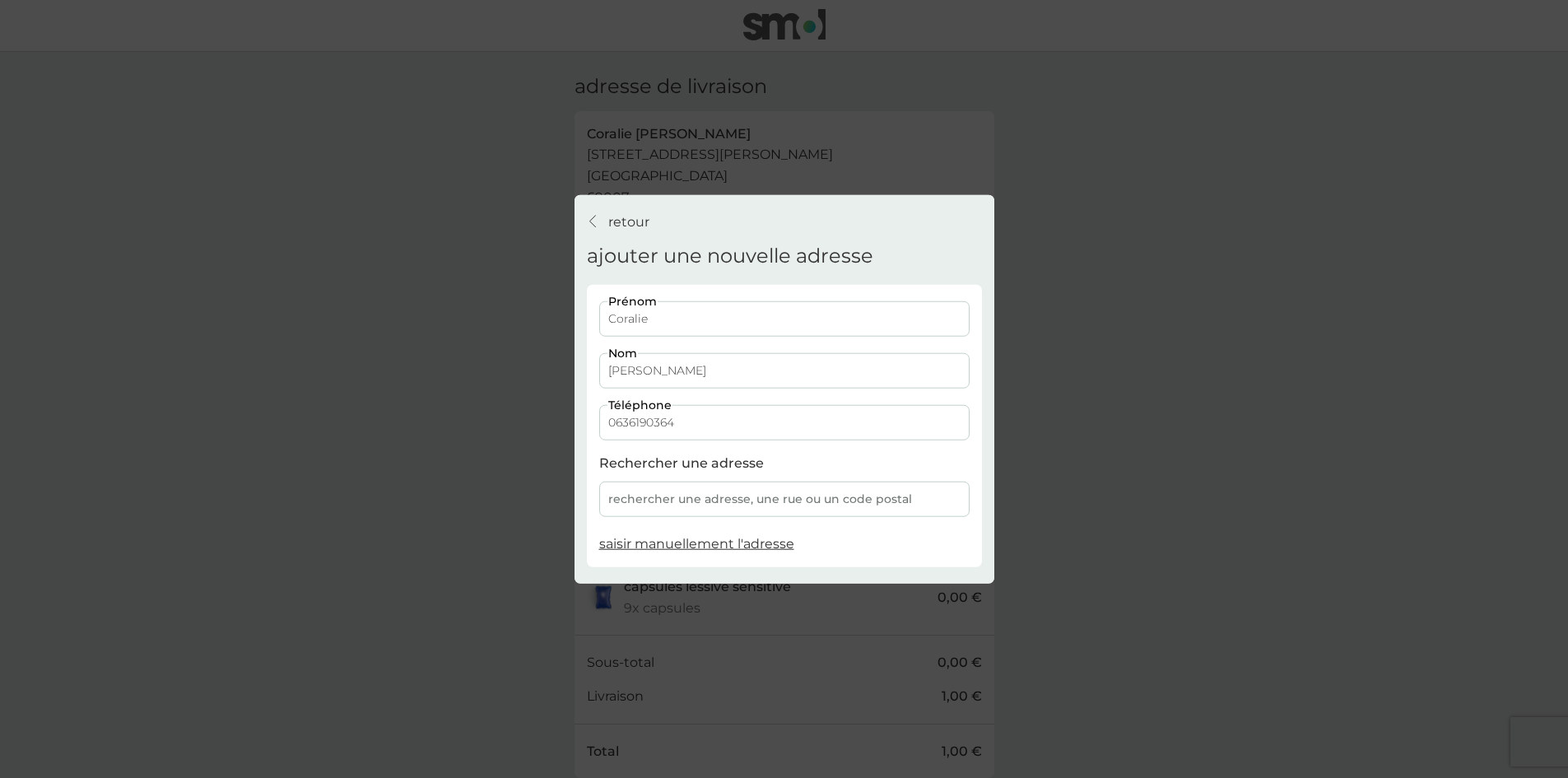
click at [736, 500] on div "rechercher une adresse, une rue ou un code postal" at bounding box center [784, 499] width 370 height 36
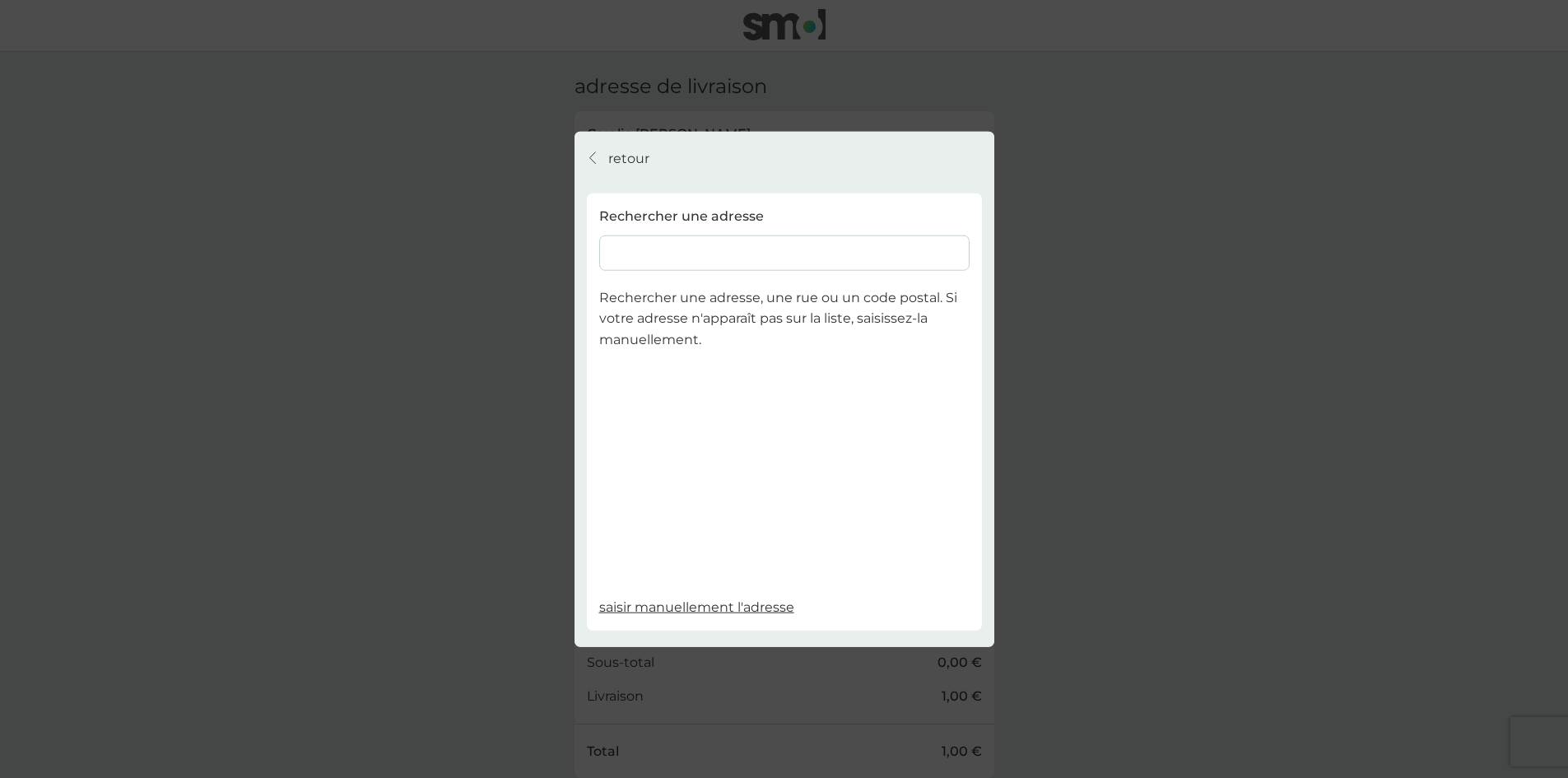
click at [731, 242] on input "Commander" at bounding box center [784, 252] width 370 height 36
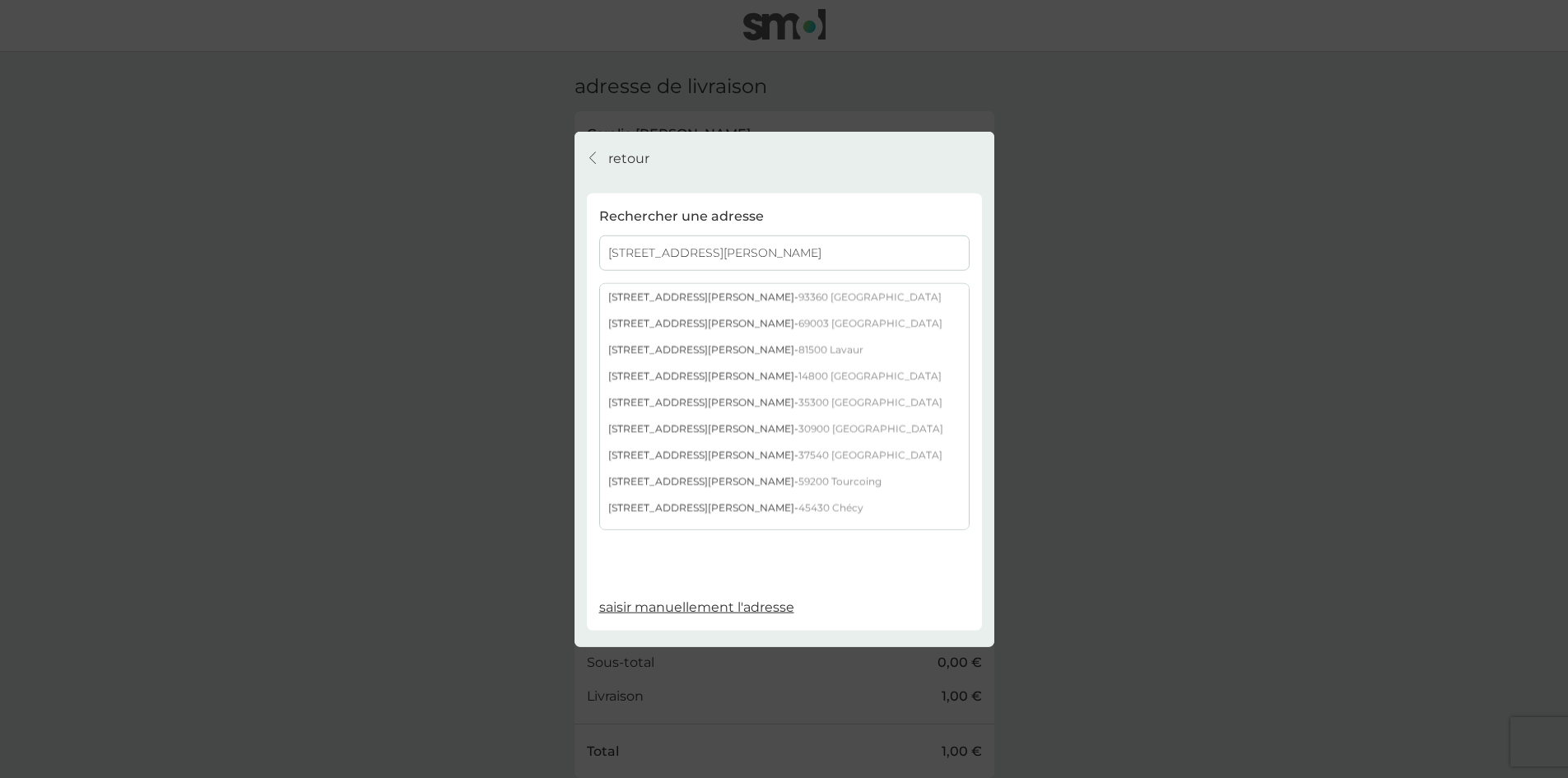
type input "48 avenue georges pomp"
click at [792, 315] on div "48 Avenue Georges Pompidou - 69003 Lyon" at bounding box center [784, 323] width 368 height 27
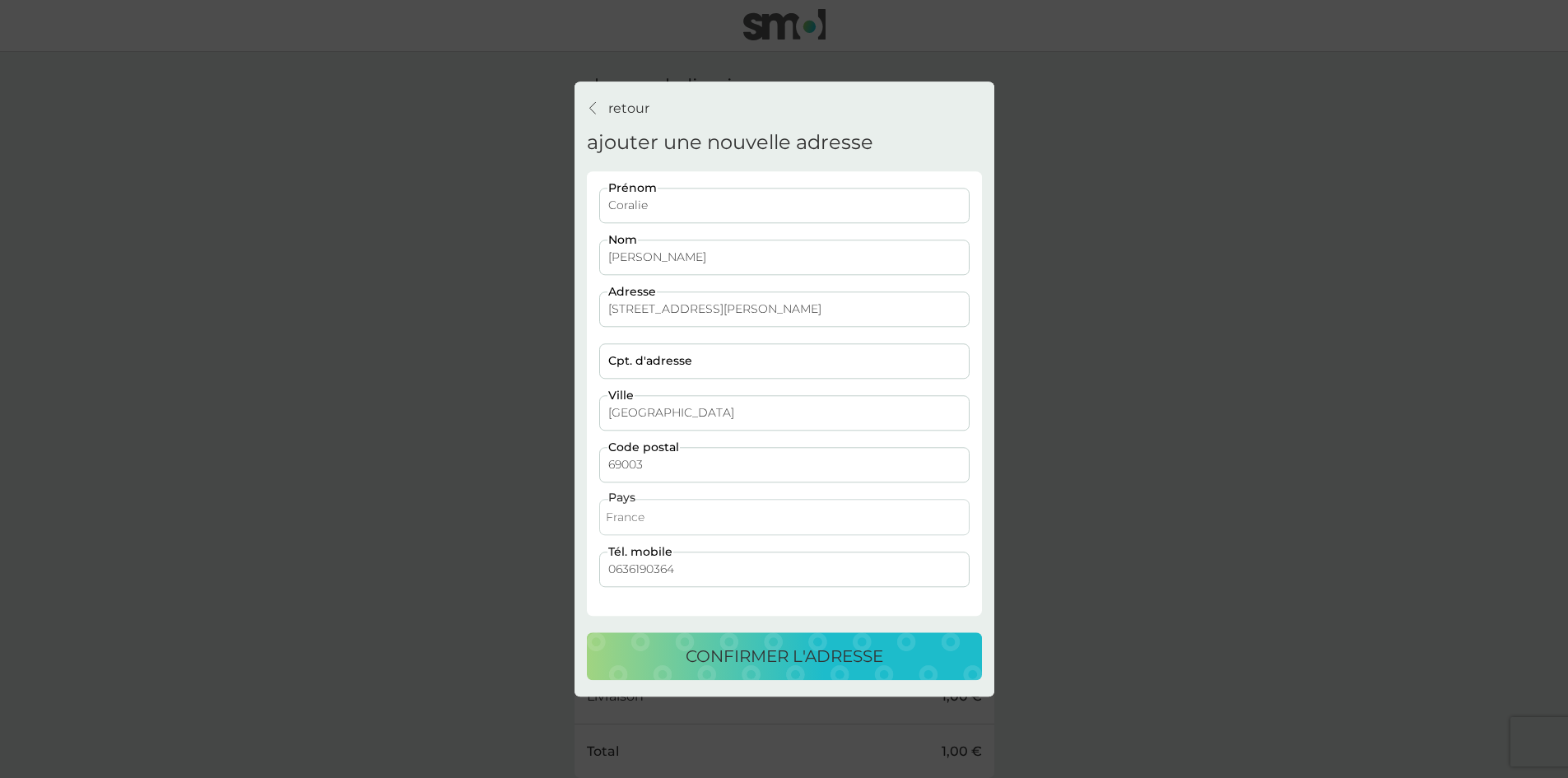
click at [793, 676] on button "confirmer l'adresse" at bounding box center [784, 656] width 395 height 48
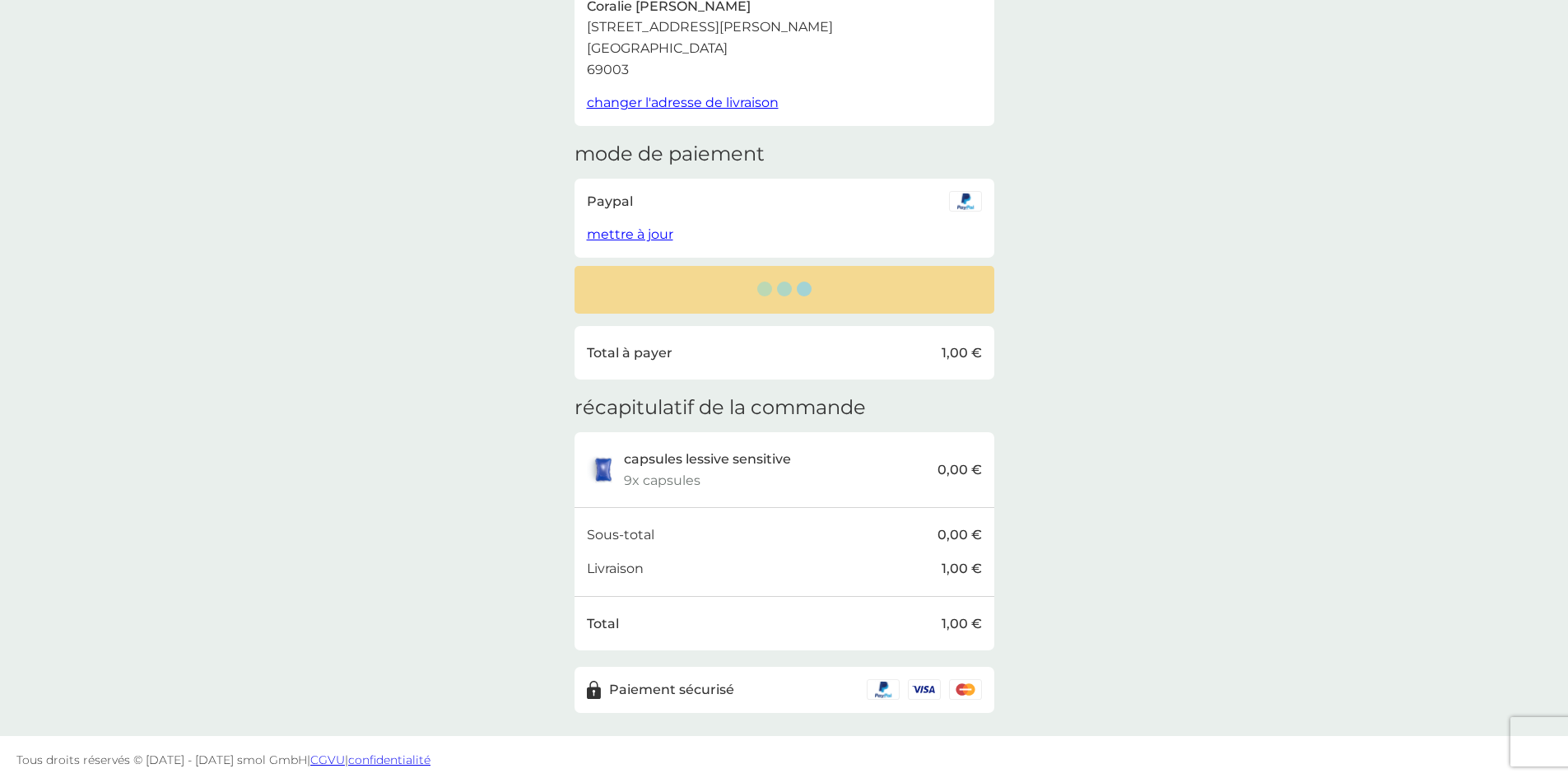
scroll to position [133, 0]
